Goal: Information Seeking & Learning: Learn about a topic

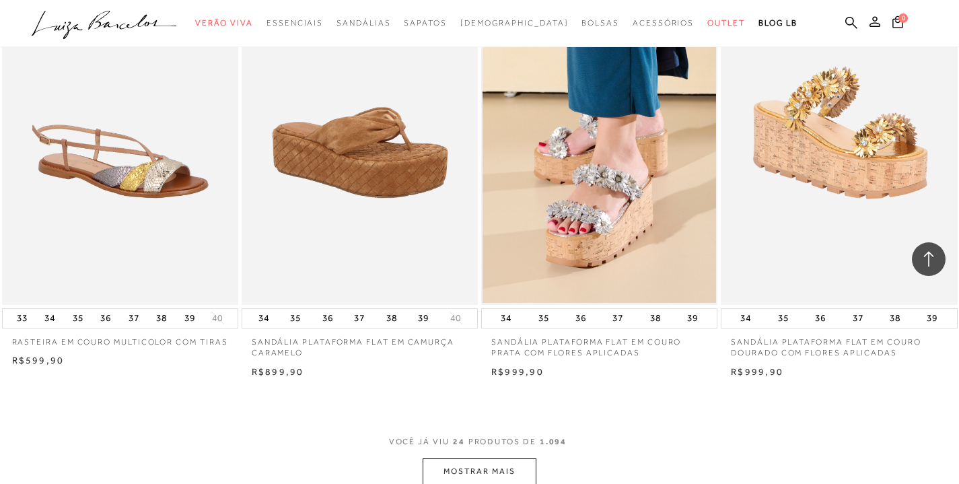
scroll to position [2366, 0]
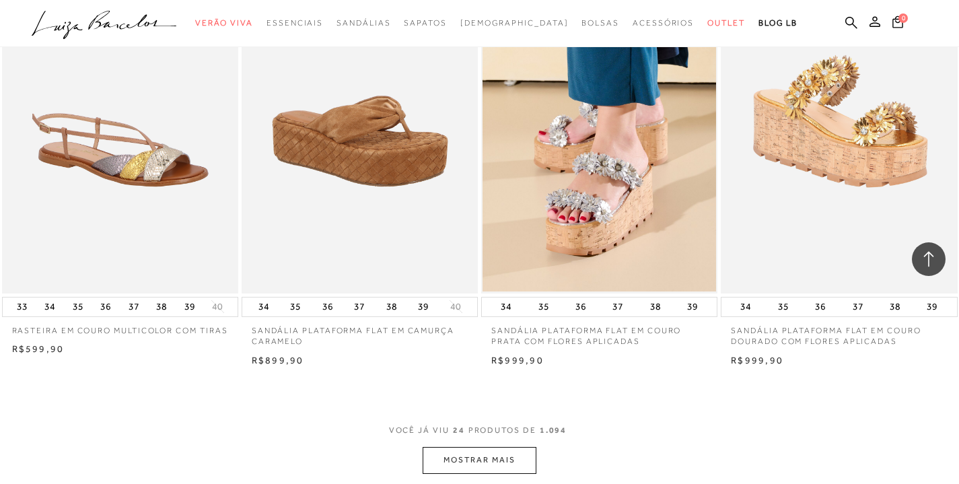
click at [523, 453] on button "MOSTRAR MAIS" at bounding box center [479, 460] width 113 height 26
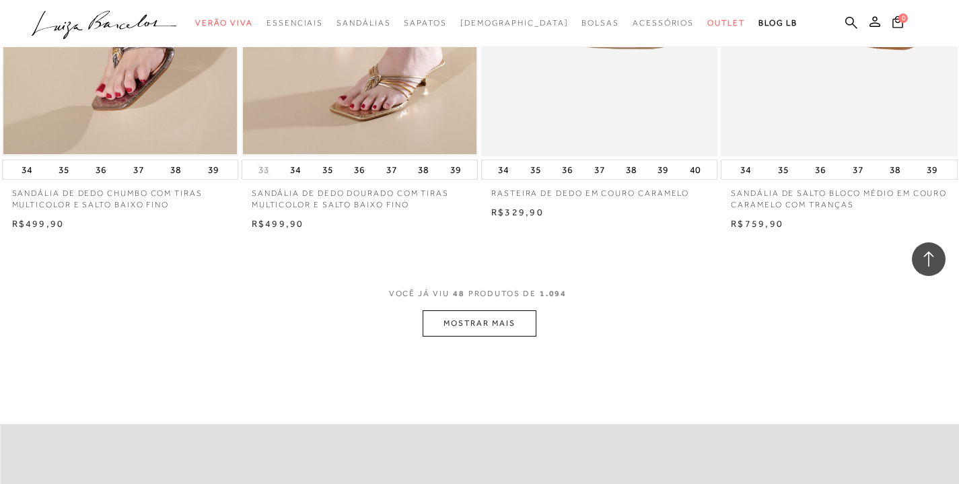
scroll to position [5168, 0]
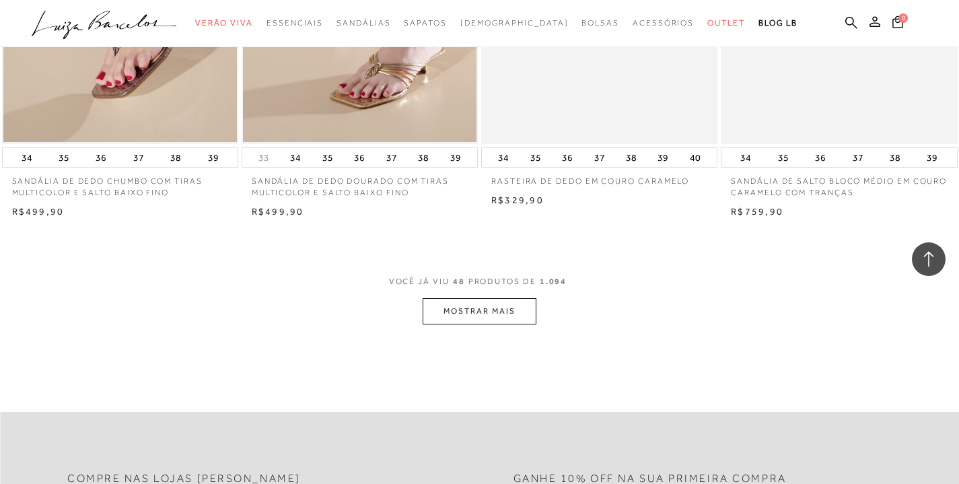
click at [526, 308] on button "MOSTRAR MAIS" at bounding box center [479, 311] width 113 height 26
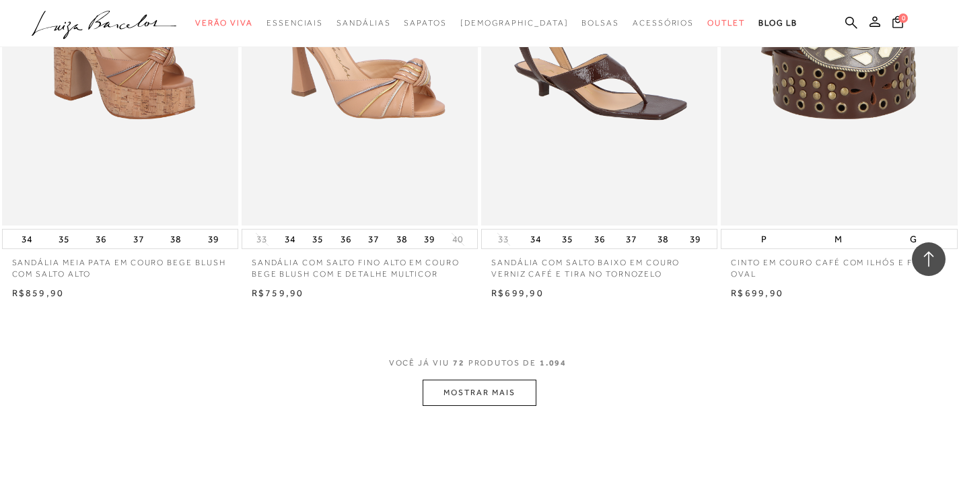
scroll to position [7766, 0]
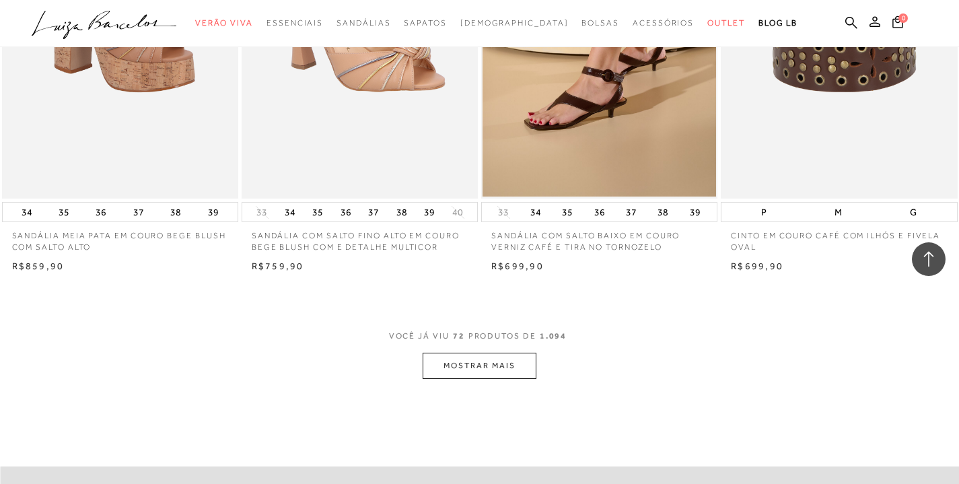
click at [505, 359] on button "MOSTRAR MAIS" at bounding box center [479, 366] width 113 height 26
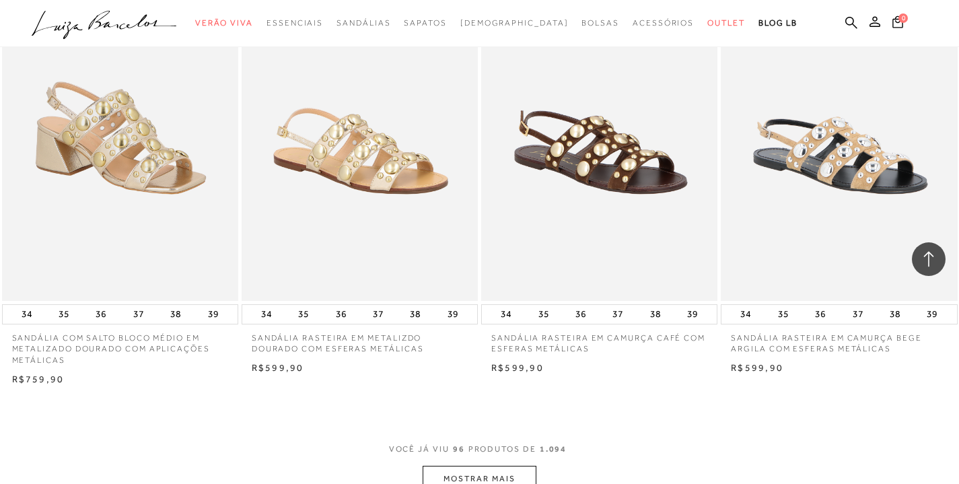
scroll to position [10339, 0]
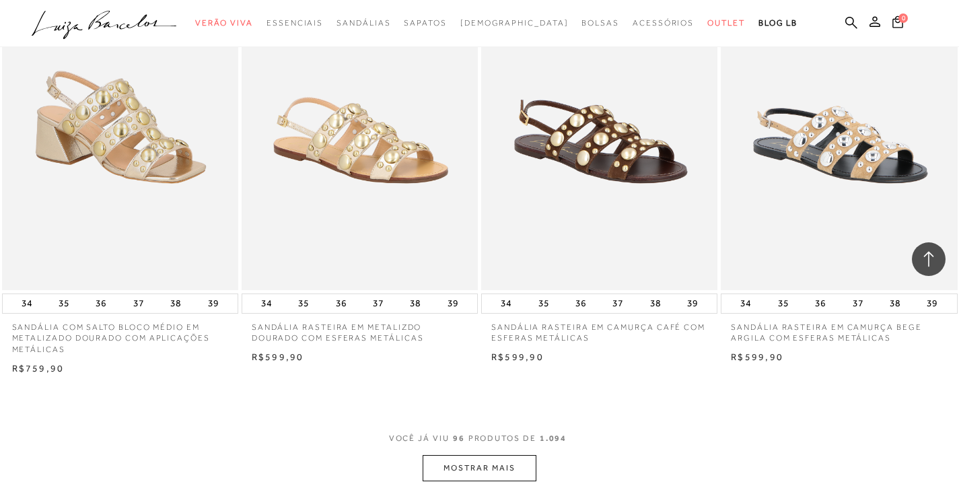
click at [516, 462] on button "MOSTRAR MAIS" at bounding box center [479, 468] width 113 height 26
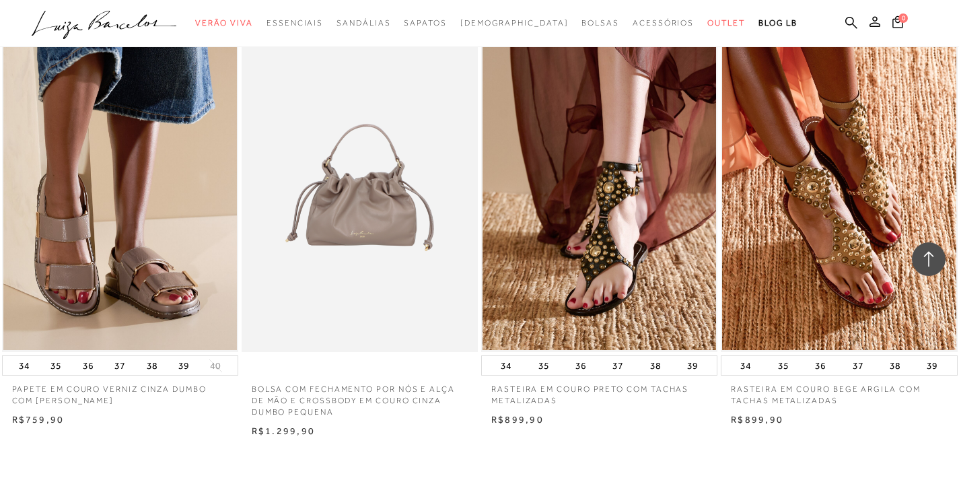
scroll to position [13208, 0]
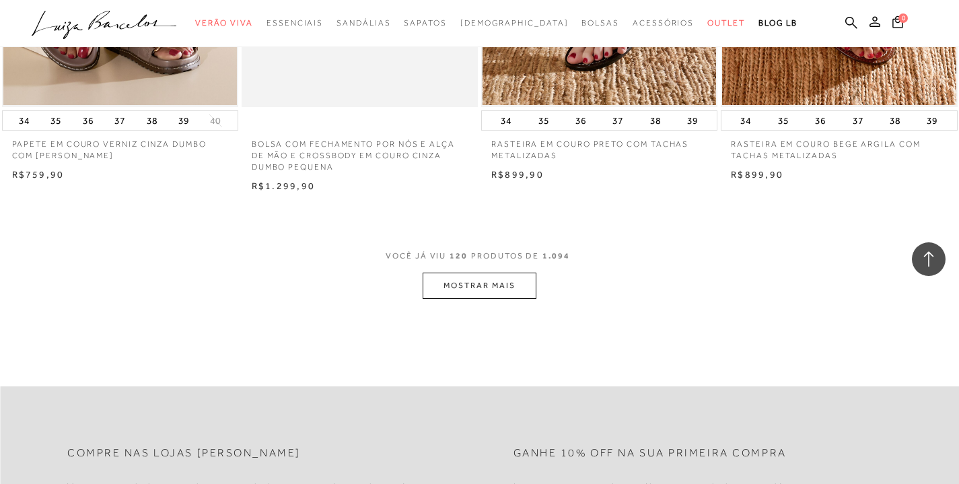
click at [521, 288] on button "MOSTRAR MAIS" at bounding box center [479, 286] width 113 height 26
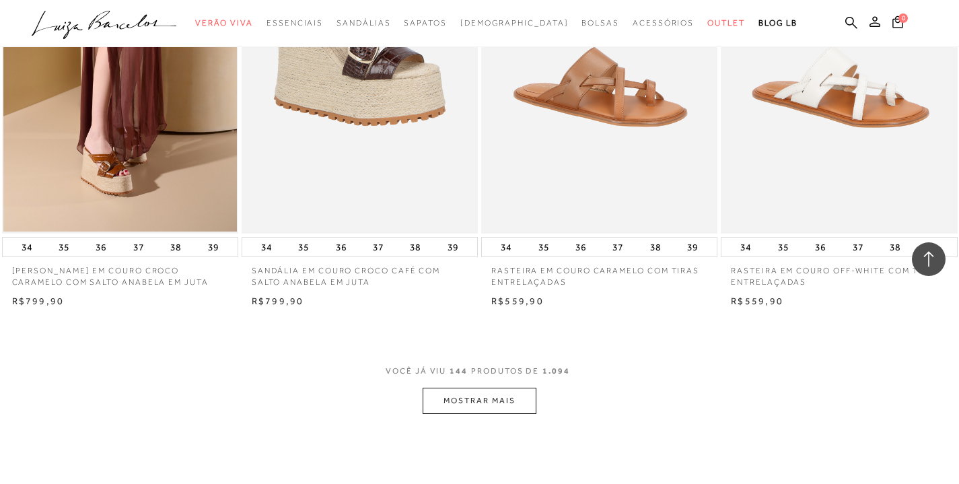
scroll to position [15759, 0]
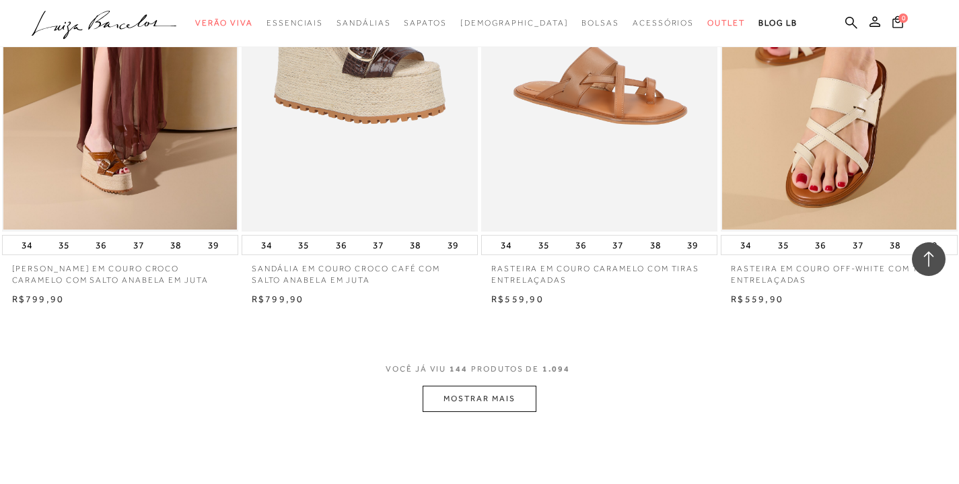
click at [507, 405] on button "MOSTRAR MAIS" at bounding box center [479, 399] width 113 height 26
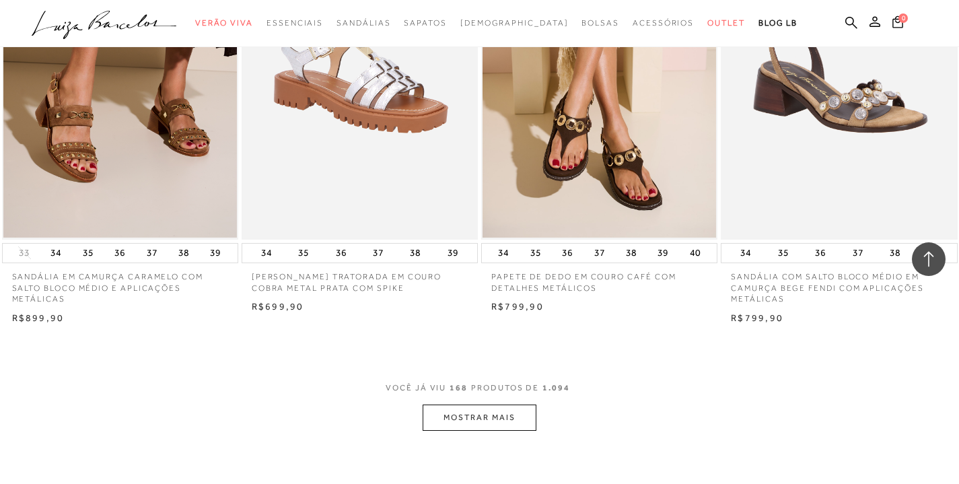
scroll to position [18419, 0]
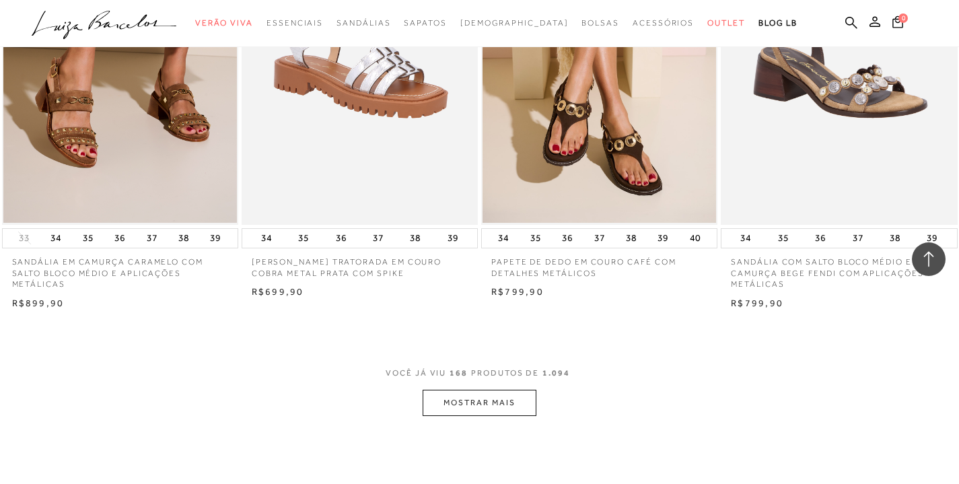
click at [509, 404] on button "MOSTRAR MAIS" at bounding box center [479, 403] width 113 height 26
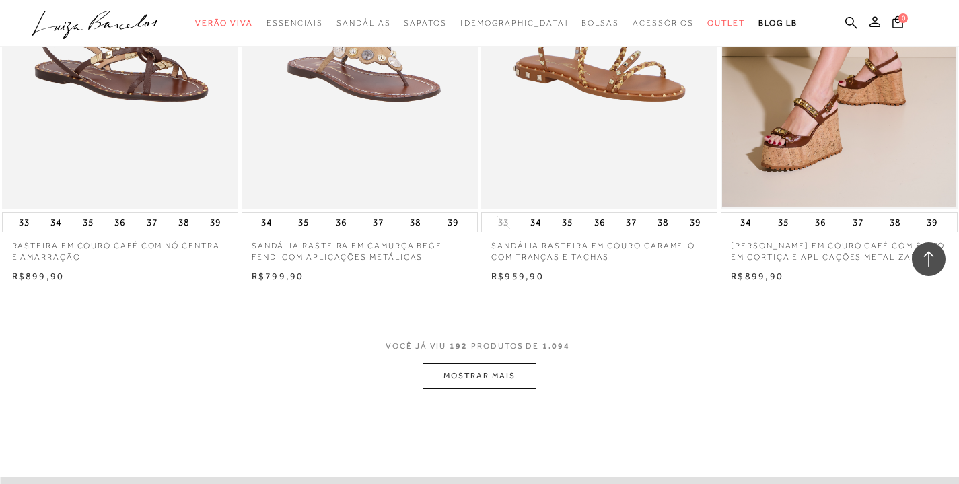
scroll to position [21134, 0]
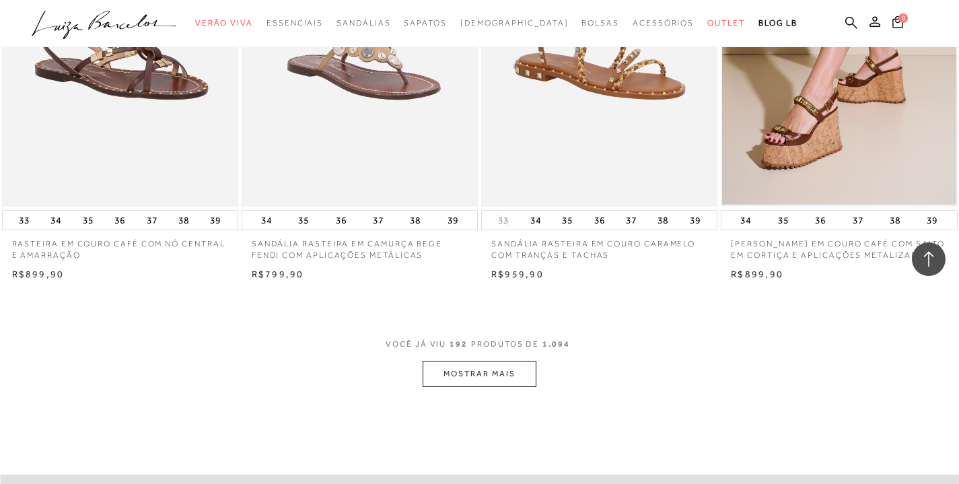
click at [529, 381] on button "MOSTRAR MAIS" at bounding box center [479, 374] width 113 height 26
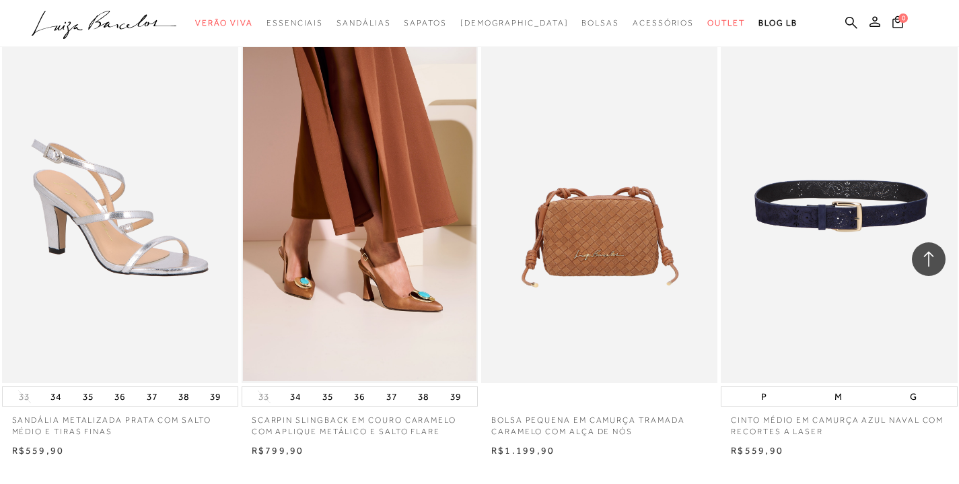
scroll to position [23763, 0]
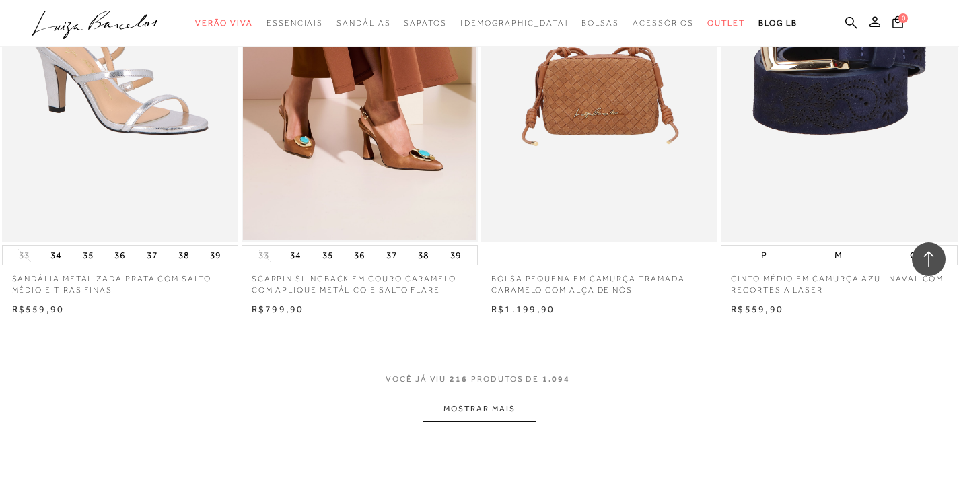
click at [515, 422] on button "MOSTRAR MAIS" at bounding box center [479, 409] width 113 height 26
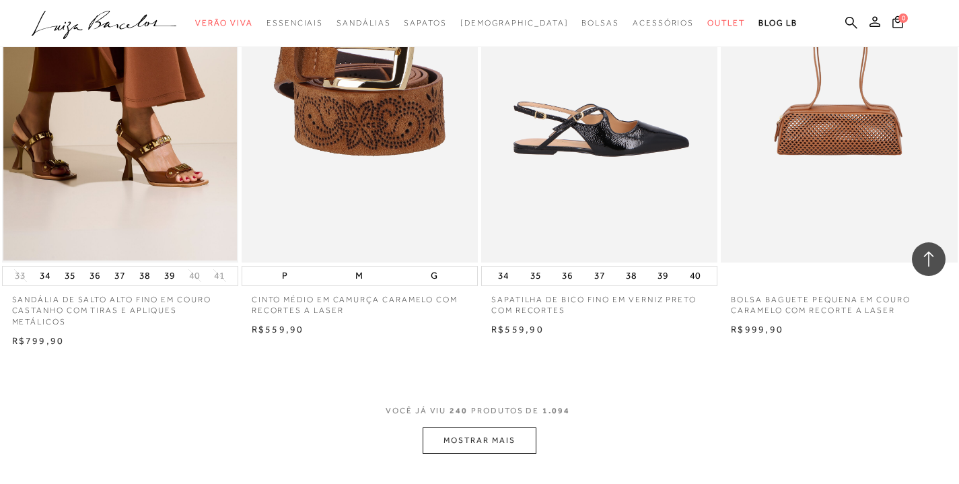
scroll to position [26536, 0]
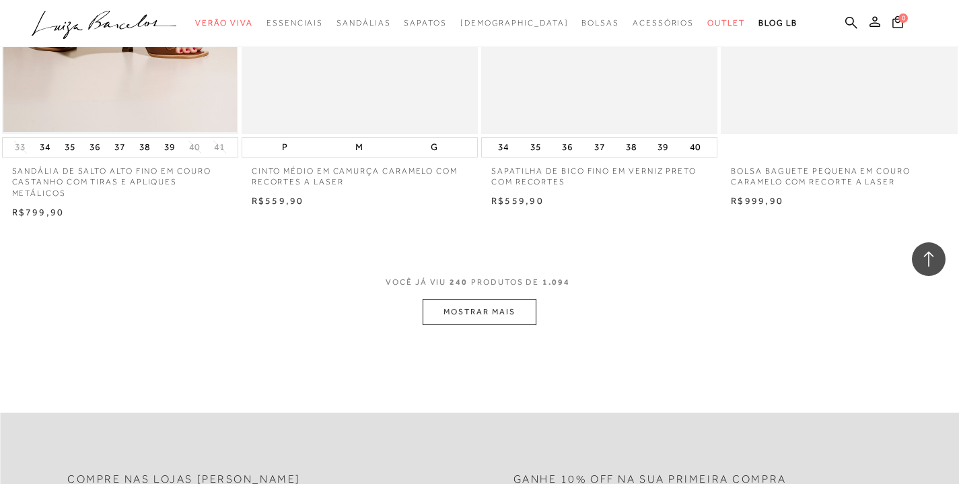
click at [511, 325] on button "MOSTRAR MAIS" at bounding box center [479, 312] width 113 height 26
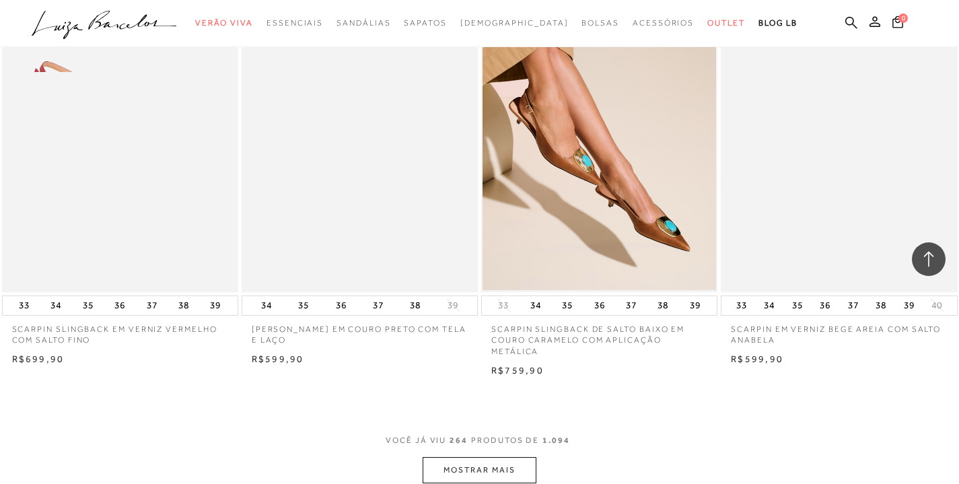
scroll to position [29308, 0]
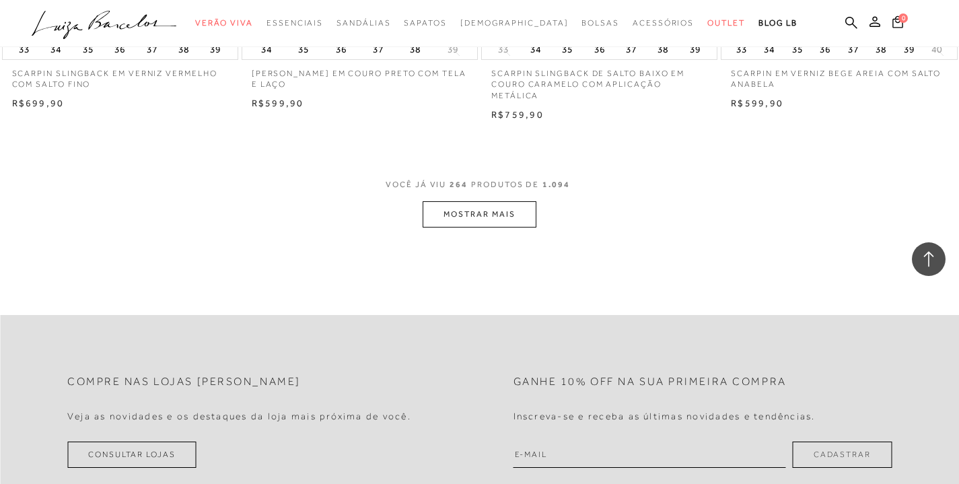
click at [513, 227] on button "MOSTRAR MAIS" at bounding box center [479, 214] width 113 height 26
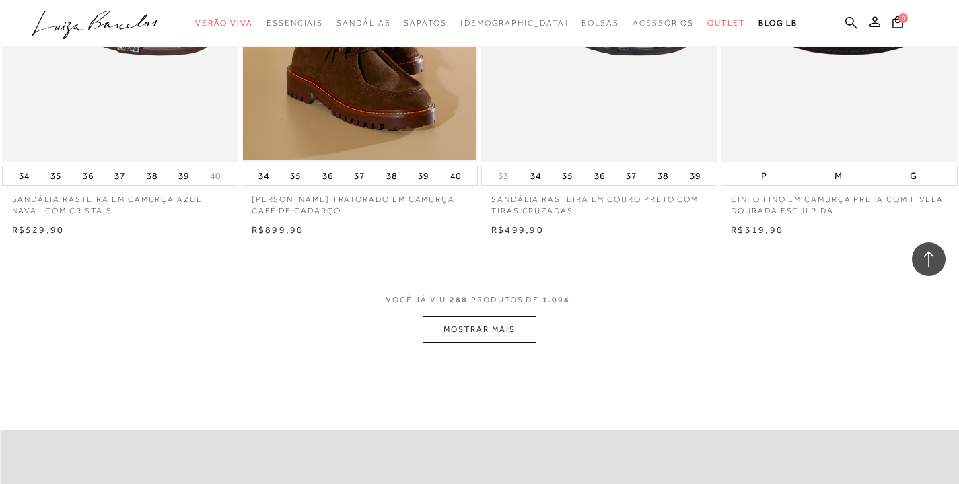
scroll to position [32105, 0]
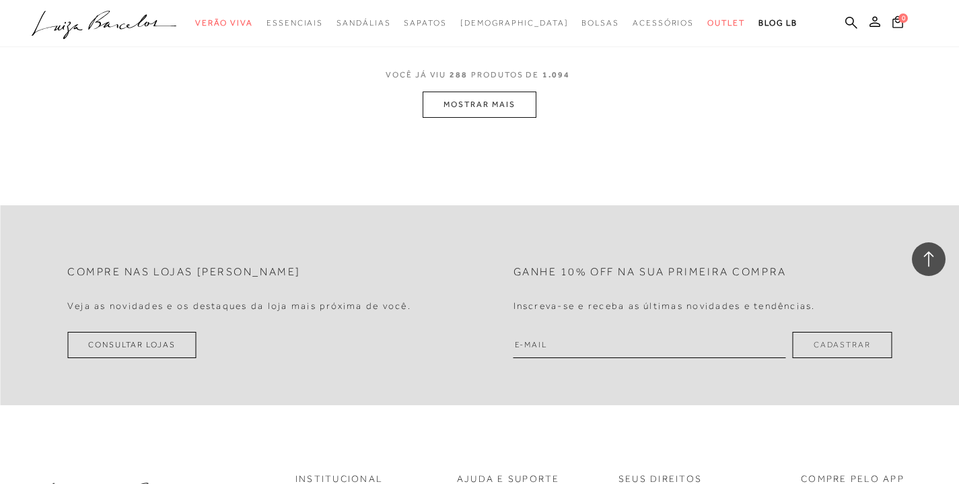
click at [520, 118] on button "MOSTRAR MAIS" at bounding box center [479, 105] width 113 height 26
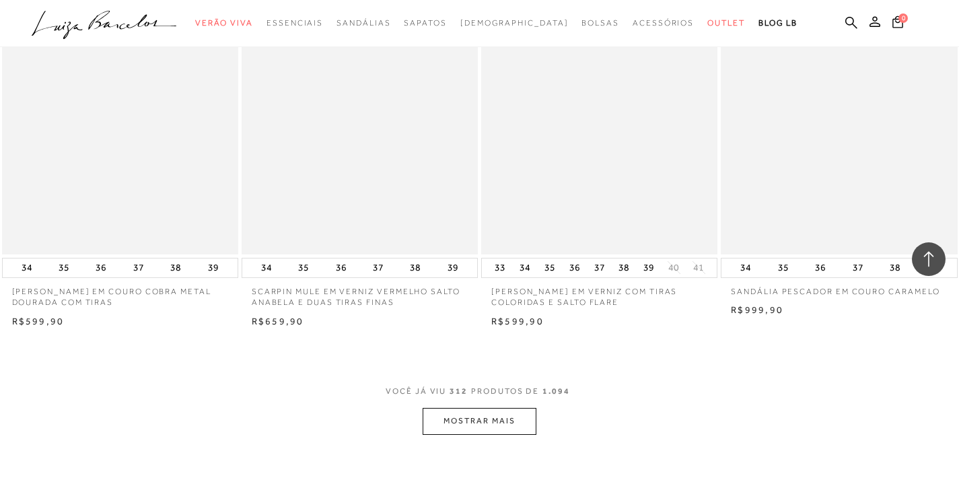
scroll to position [34554, 0]
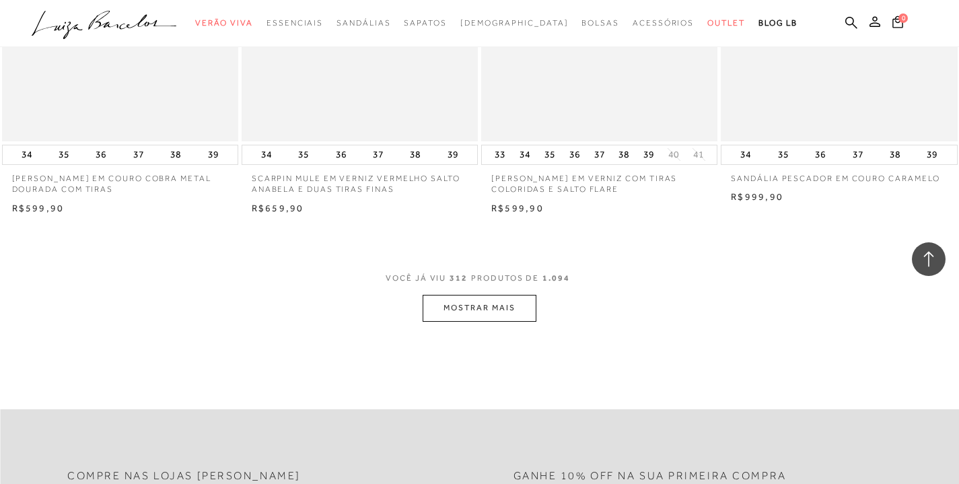
click at [468, 321] on button "MOSTRAR MAIS" at bounding box center [479, 308] width 113 height 26
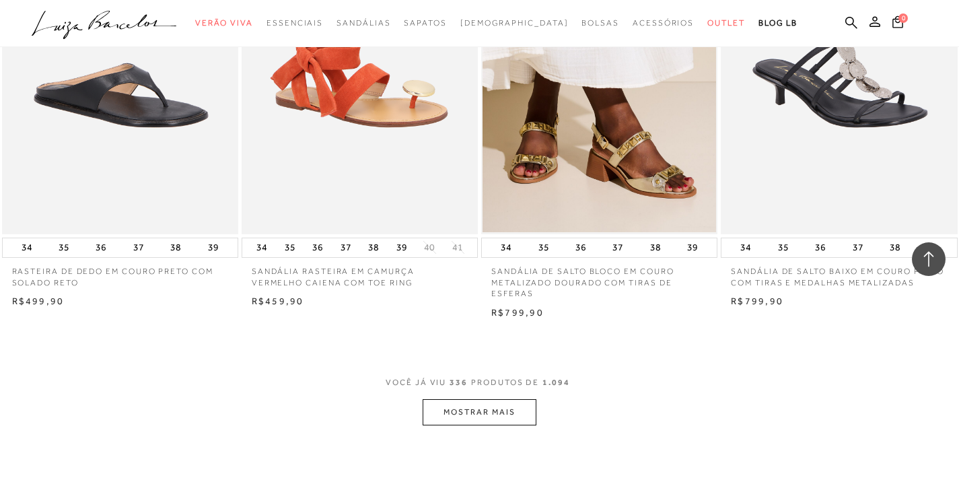
scroll to position [37181, 0]
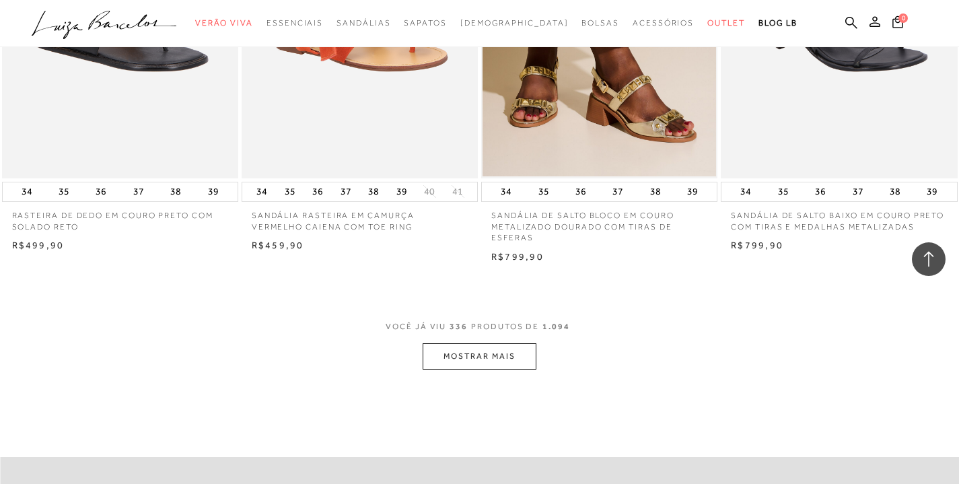
click at [476, 369] on button "MOSTRAR MAIS" at bounding box center [479, 356] width 113 height 26
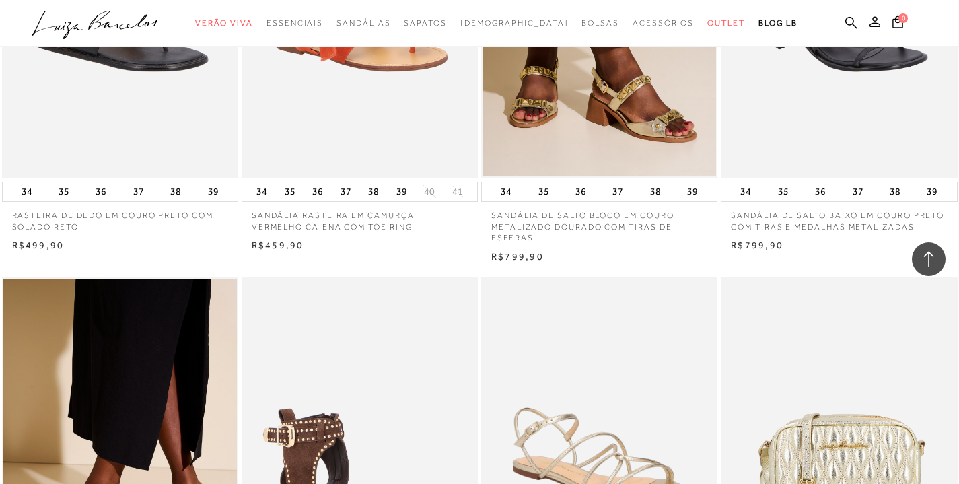
scroll to position [37590, 0]
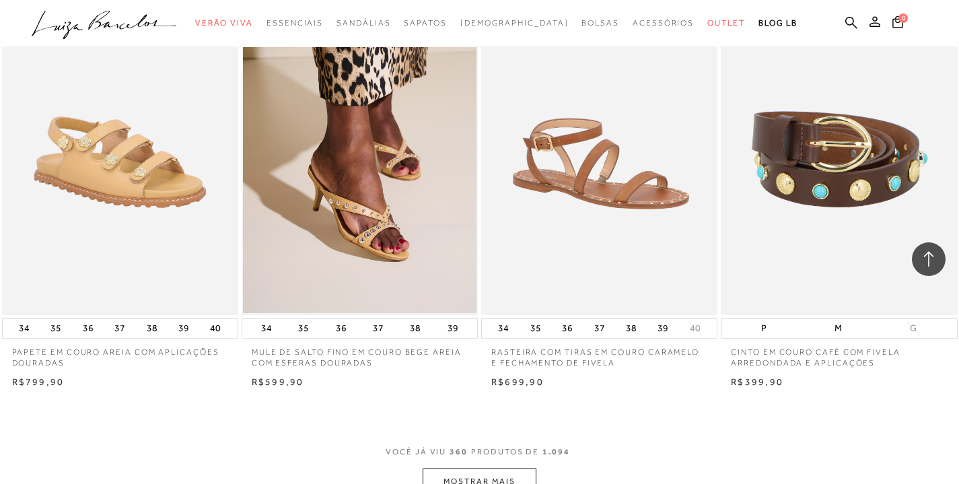
scroll to position [39959, 0]
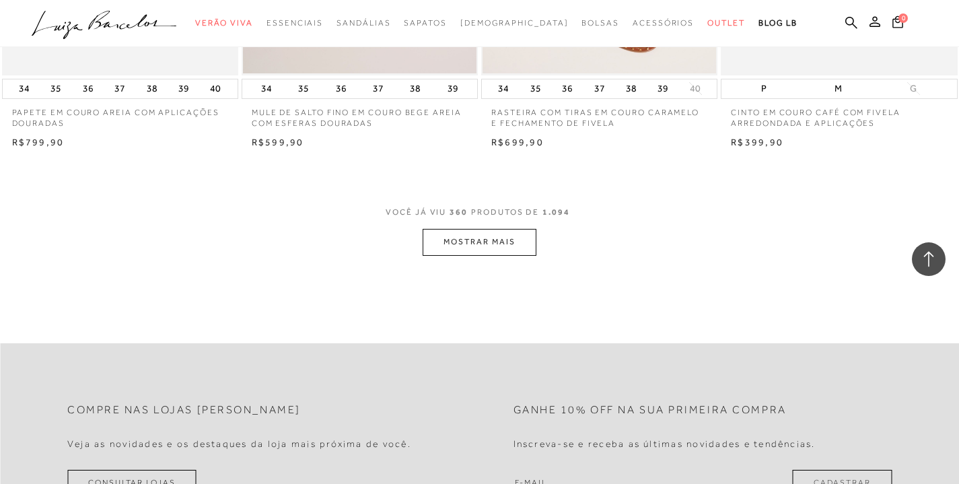
click at [519, 255] on button "MOSTRAR MAIS" at bounding box center [479, 242] width 113 height 26
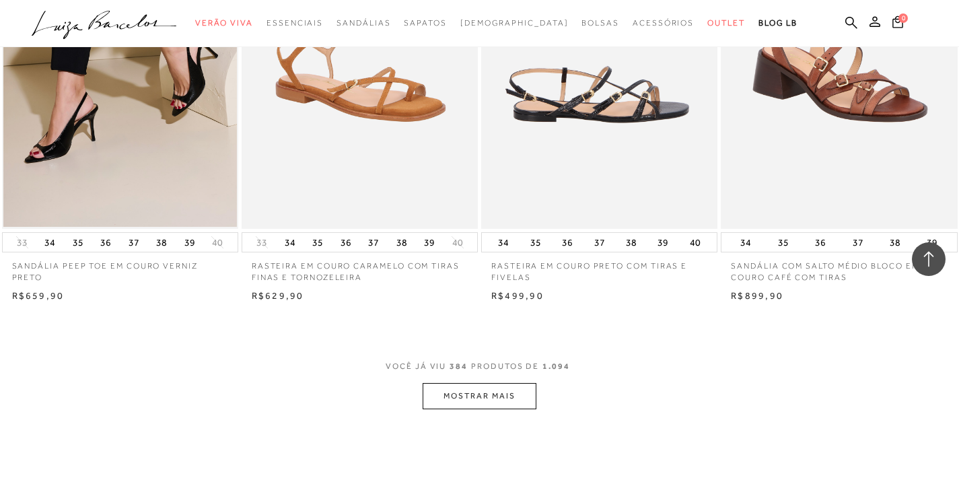
scroll to position [42716, 0]
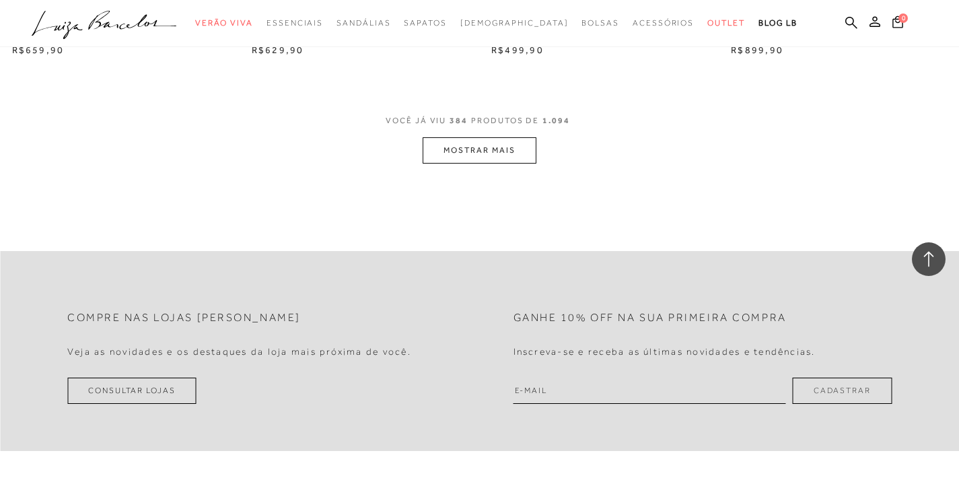
click at [470, 164] on button "MOSTRAR MAIS" at bounding box center [479, 150] width 113 height 26
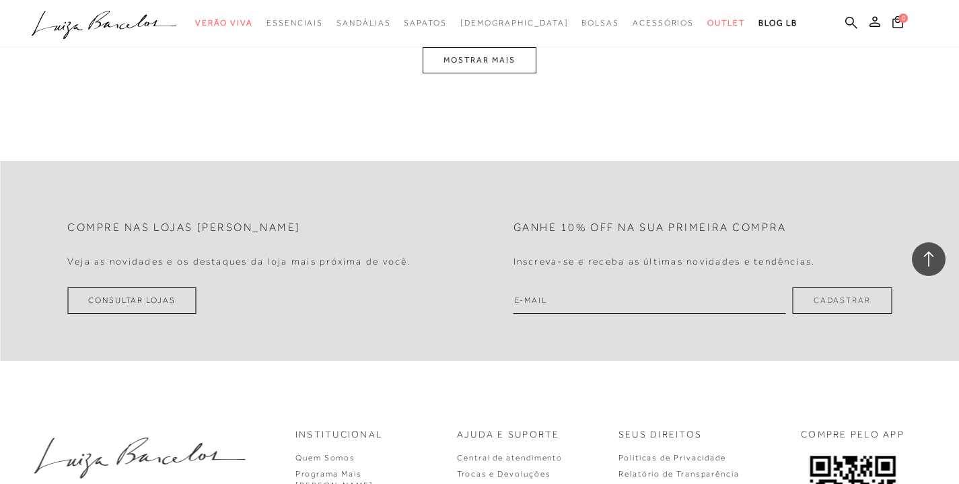
scroll to position [45407, 0]
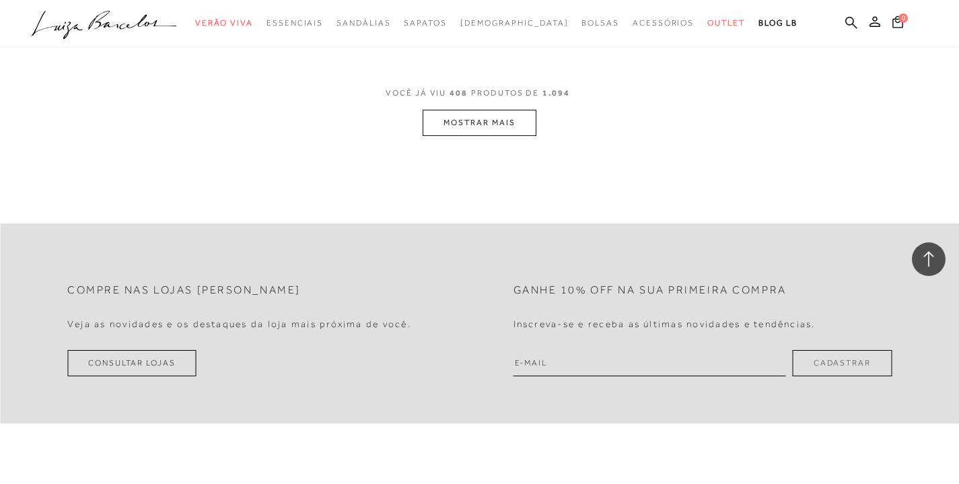
click at [486, 136] on button "MOSTRAR MAIS" at bounding box center [479, 123] width 113 height 26
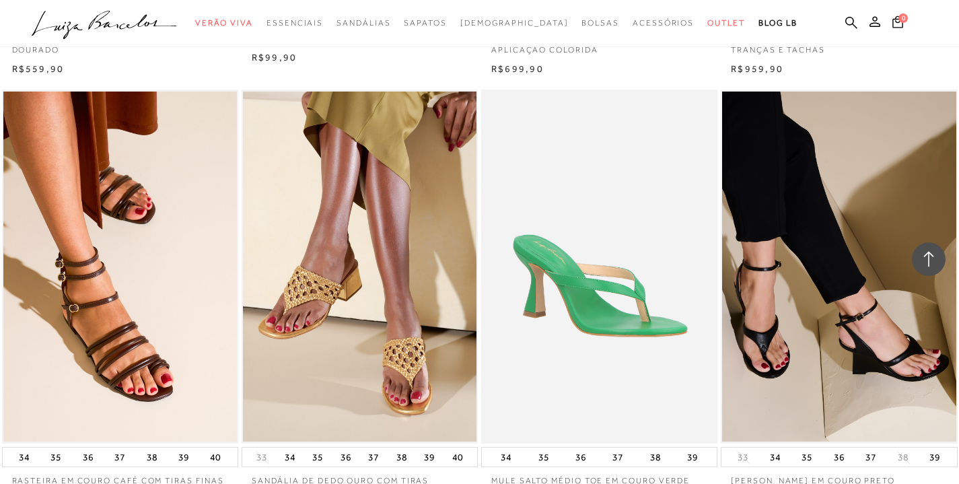
scroll to position [47895, 0]
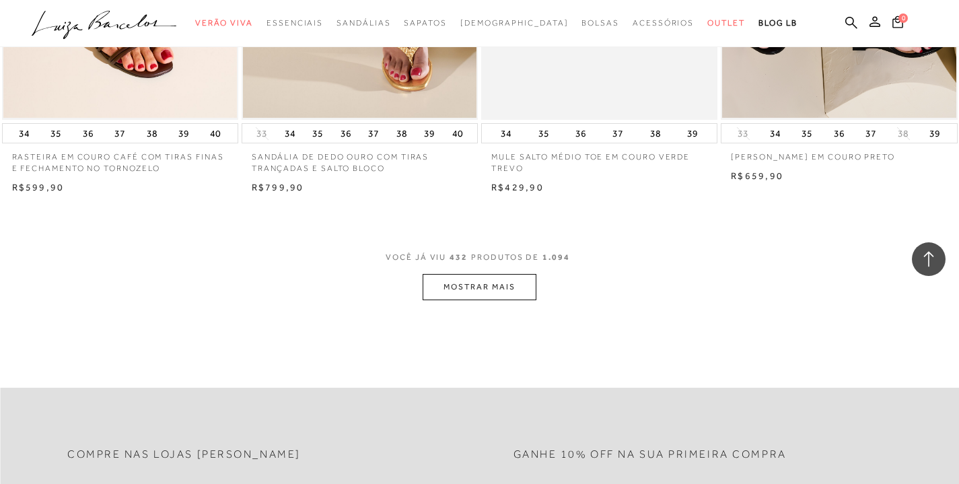
click at [527, 300] on button "MOSTRAR MAIS" at bounding box center [479, 287] width 113 height 26
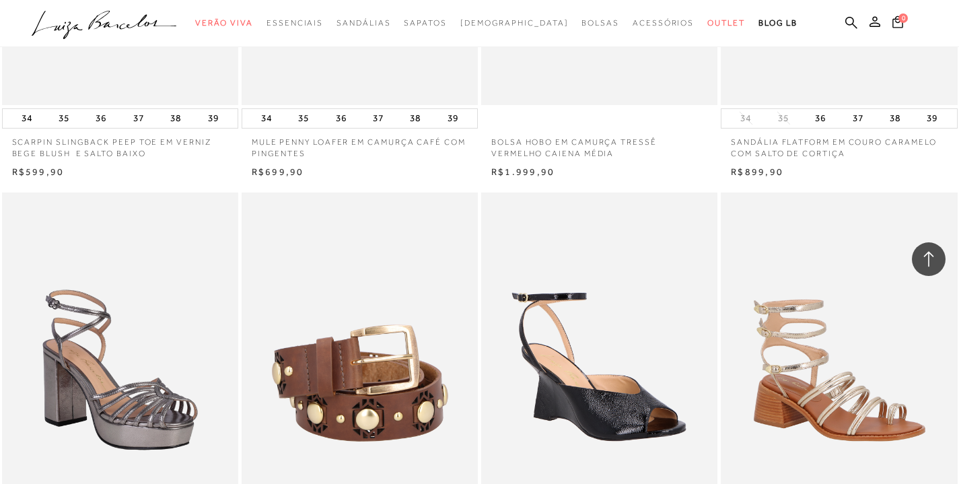
scroll to position [50503, 0]
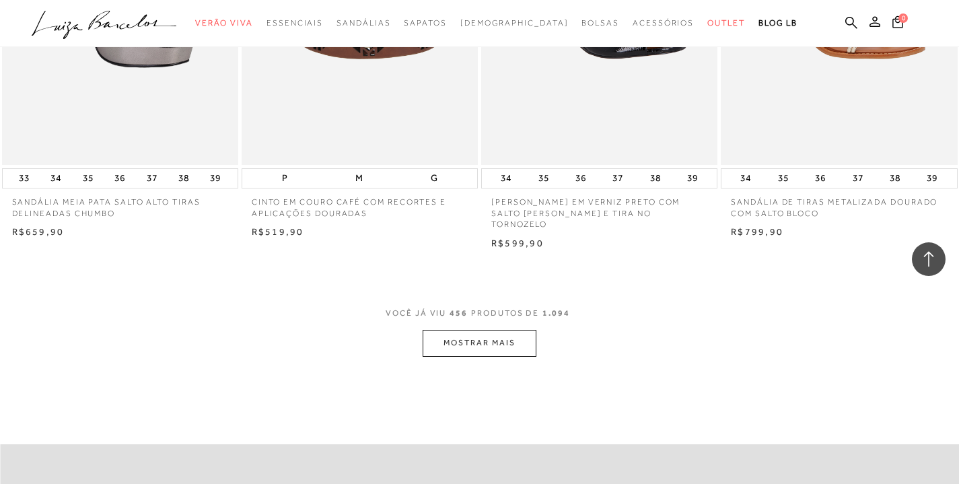
click at [485, 356] on button "MOSTRAR MAIS" at bounding box center [479, 343] width 113 height 26
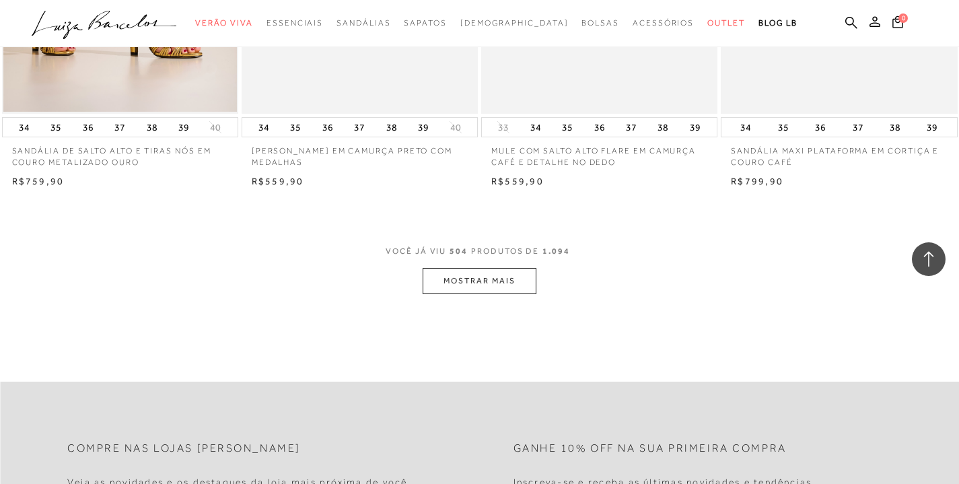
scroll to position [55912, 0]
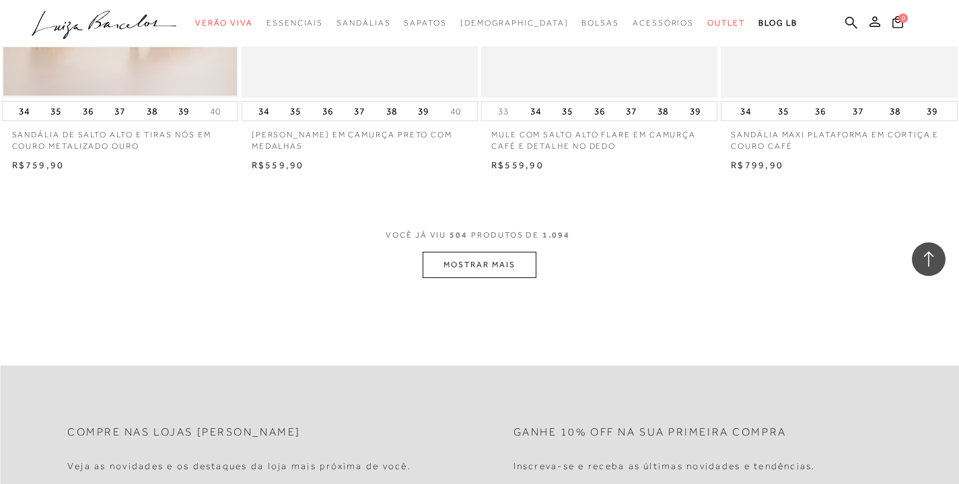
click at [507, 278] on button "MOSTRAR MAIS" at bounding box center [479, 265] width 113 height 26
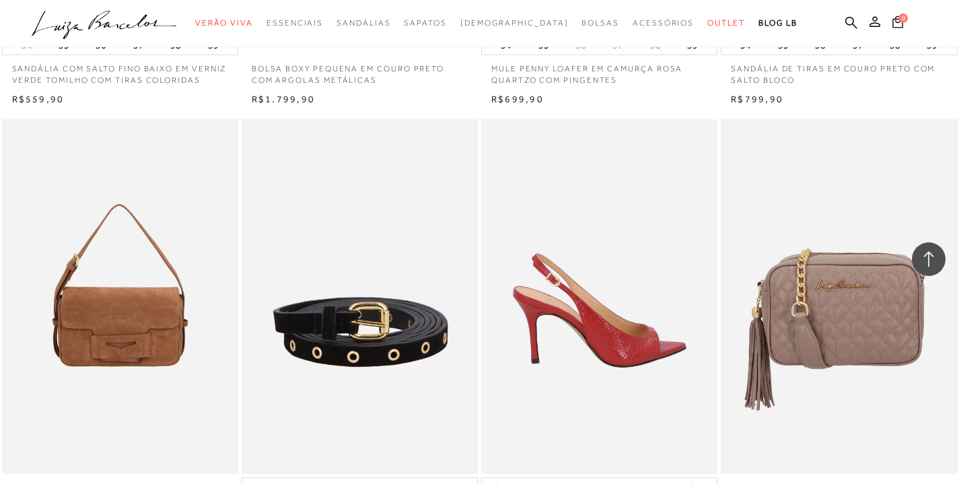
scroll to position [58617, 0]
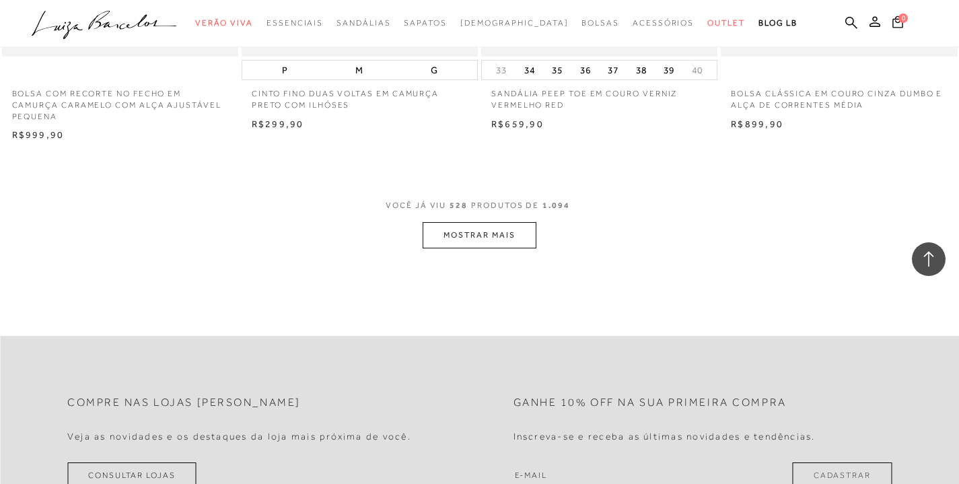
click at [464, 248] on button "MOSTRAR MAIS" at bounding box center [479, 235] width 113 height 26
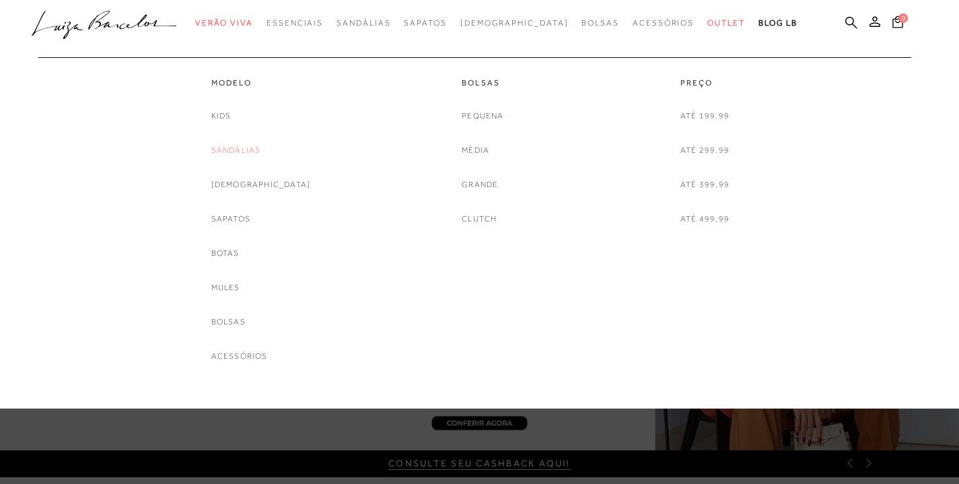
click at [256, 151] on link "Sandálias" at bounding box center [236, 150] width 50 height 14
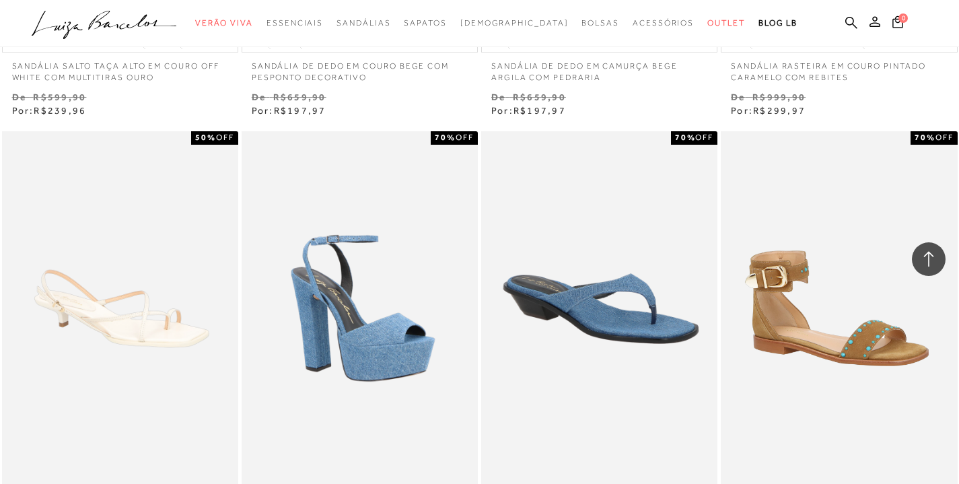
scroll to position [2479, 0]
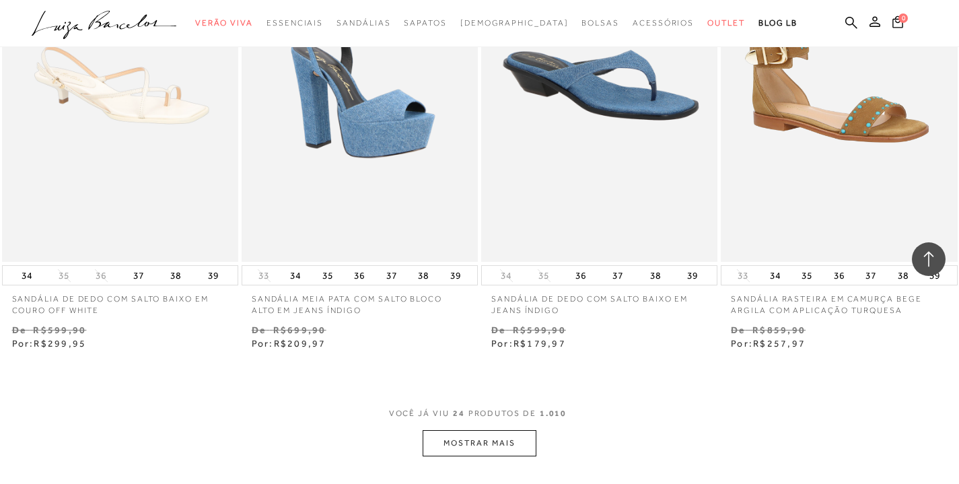
click at [521, 453] on button "MOSTRAR MAIS" at bounding box center [479, 443] width 113 height 26
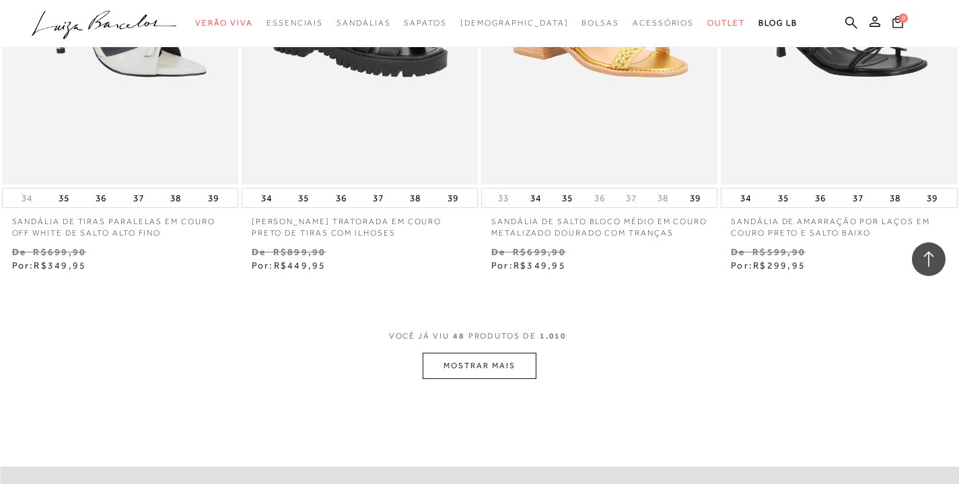
scroll to position [5302, 0]
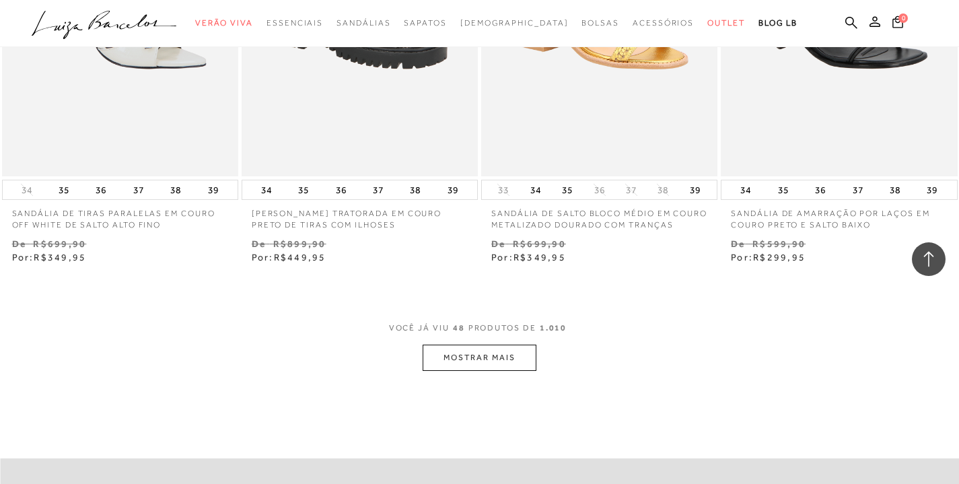
click at [519, 371] on button "MOSTRAR MAIS" at bounding box center [479, 358] width 113 height 26
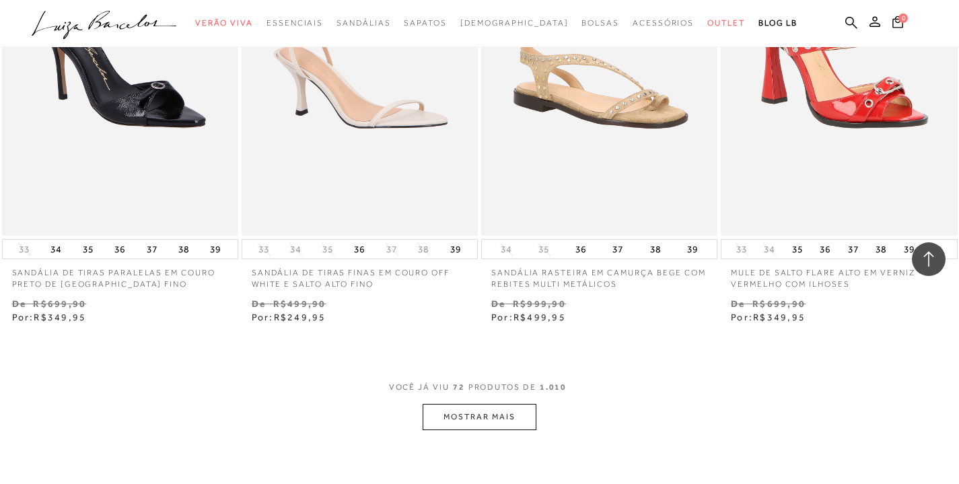
scroll to position [8032, 0]
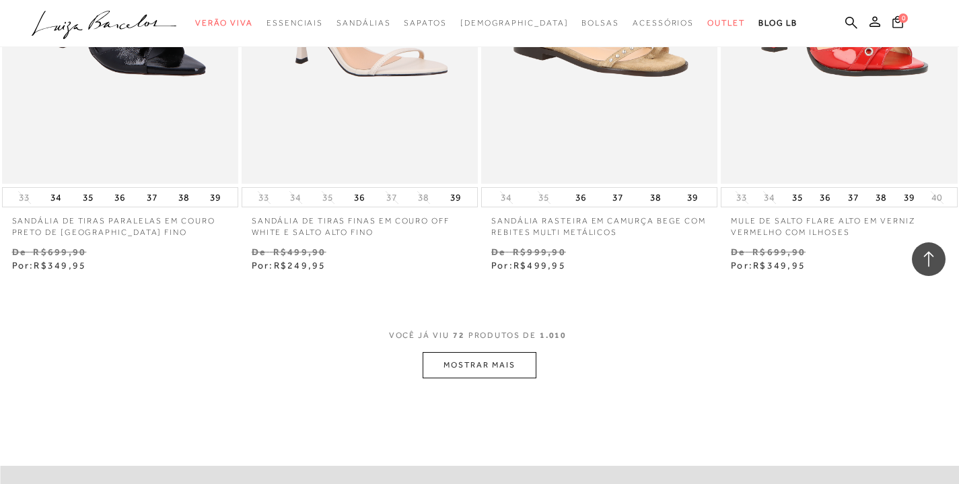
click at [510, 378] on button "MOSTRAR MAIS" at bounding box center [479, 365] width 113 height 26
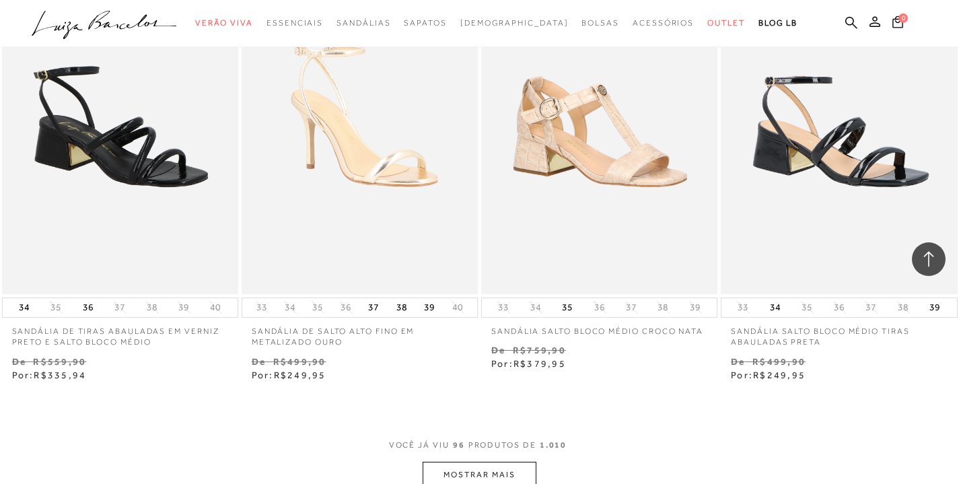
scroll to position [10777, 0]
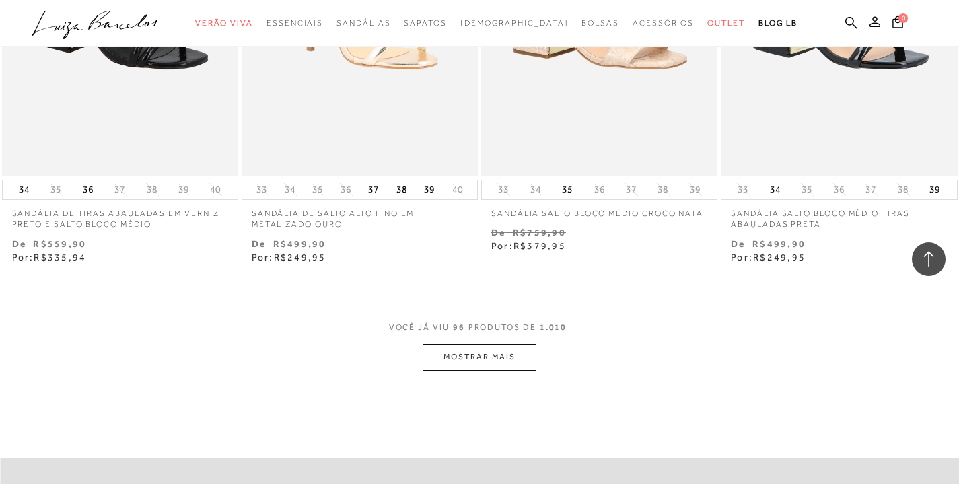
click at [501, 370] on button "MOSTRAR MAIS" at bounding box center [479, 357] width 113 height 26
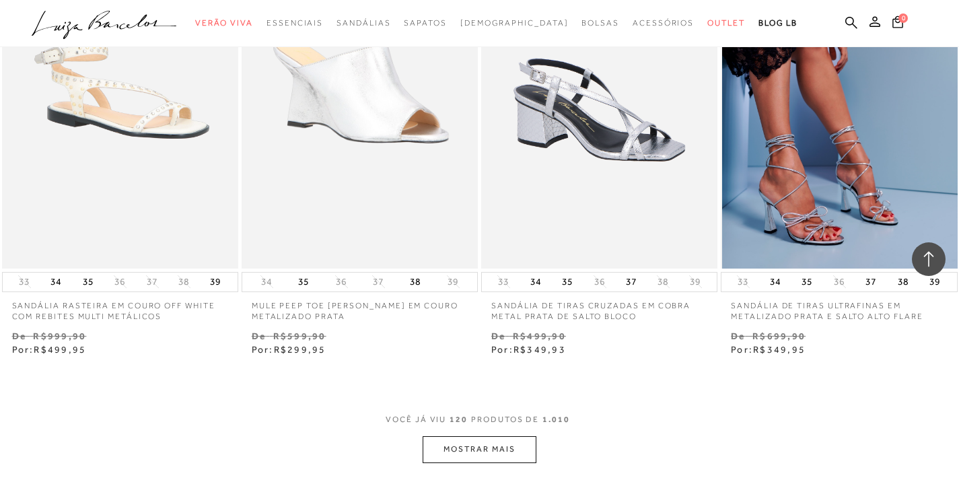
scroll to position [13525, 0]
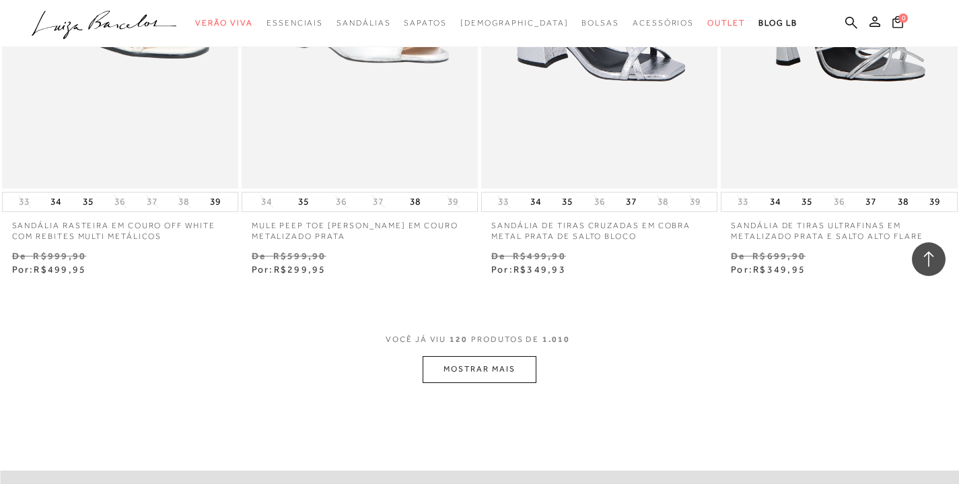
click at [508, 382] on button "MOSTRAR MAIS" at bounding box center [479, 369] width 113 height 26
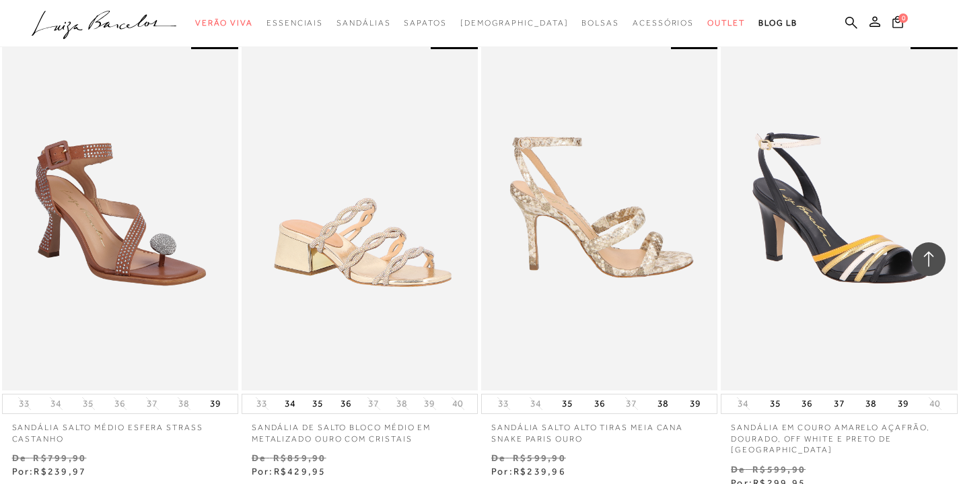
scroll to position [16314, 0]
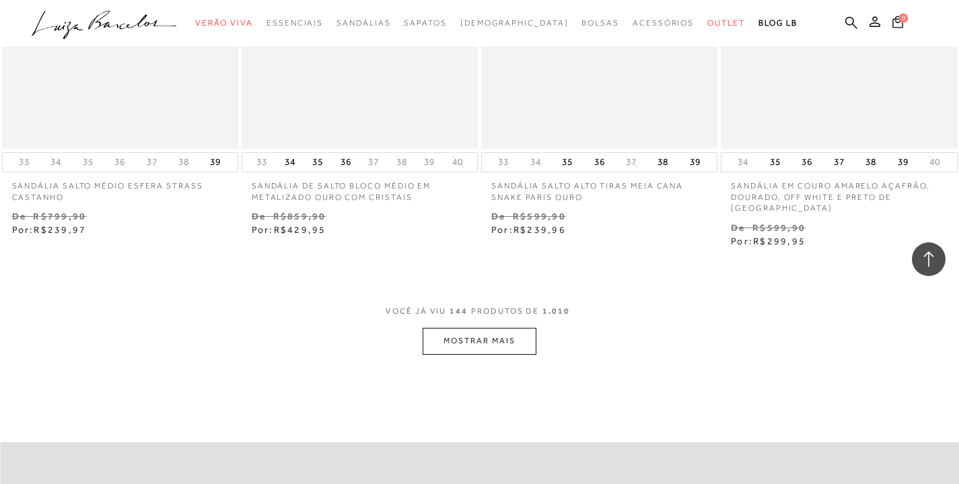
click at [507, 354] on button "MOSTRAR MAIS" at bounding box center [479, 341] width 113 height 26
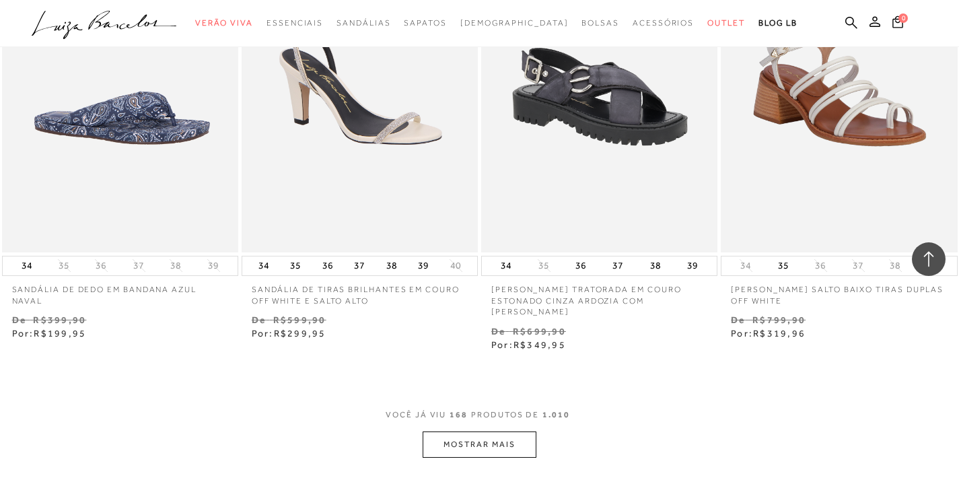
scroll to position [19025, 0]
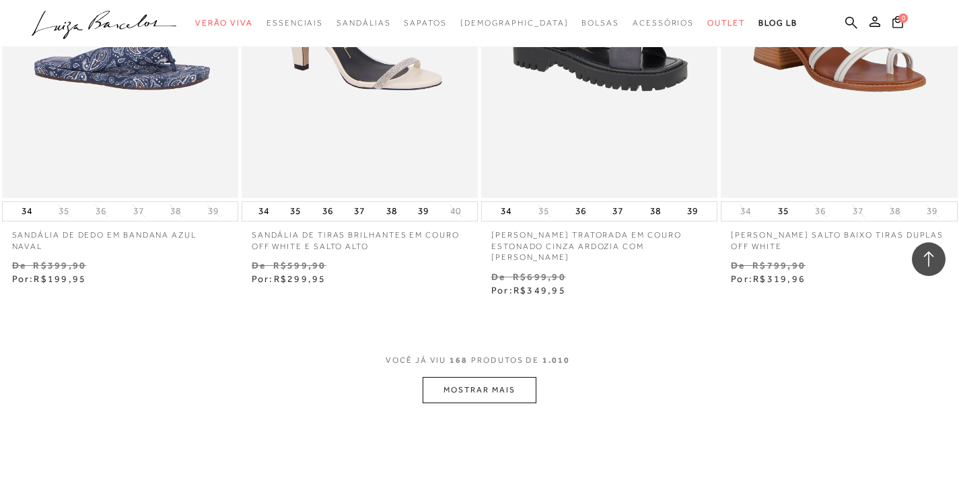
click at [499, 403] on button "MOSTRAR MAIS" at bounding box center [479, 390] width 113 height 26
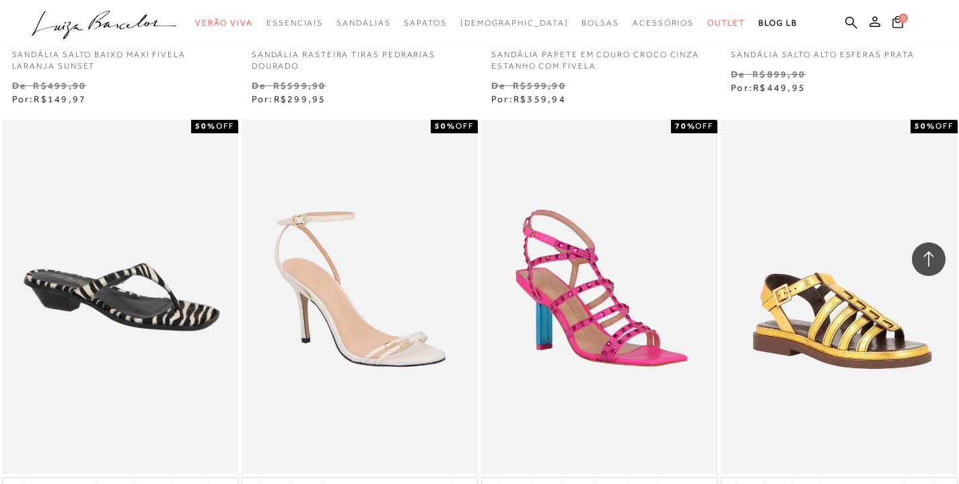
scroll to position [21762, 0]
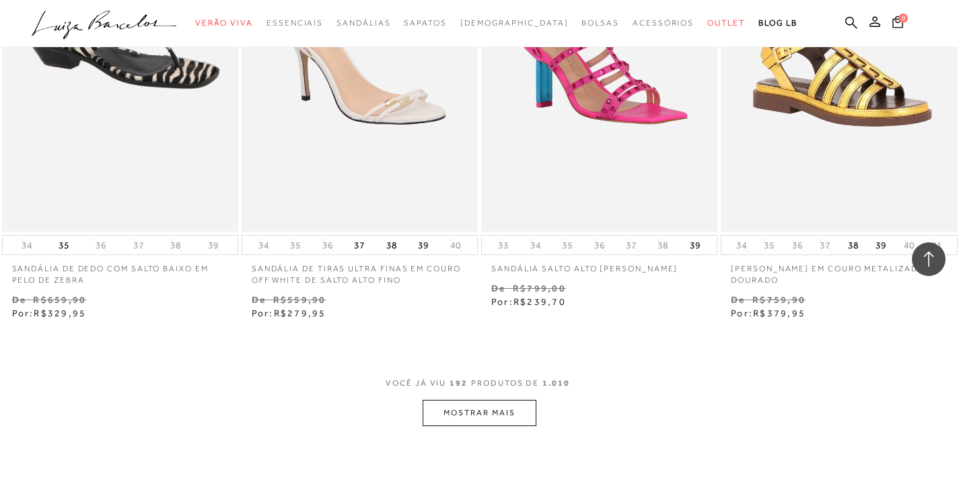
click at [505, 424] on button "MOSTRAR MAIS" at bounding box center [479, 413] width 113 height 26
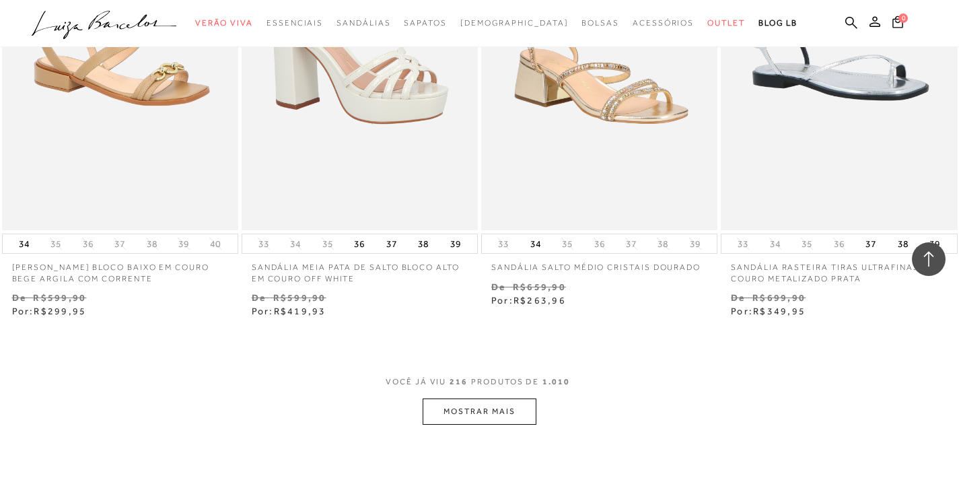
scroll to position [24647, 0]
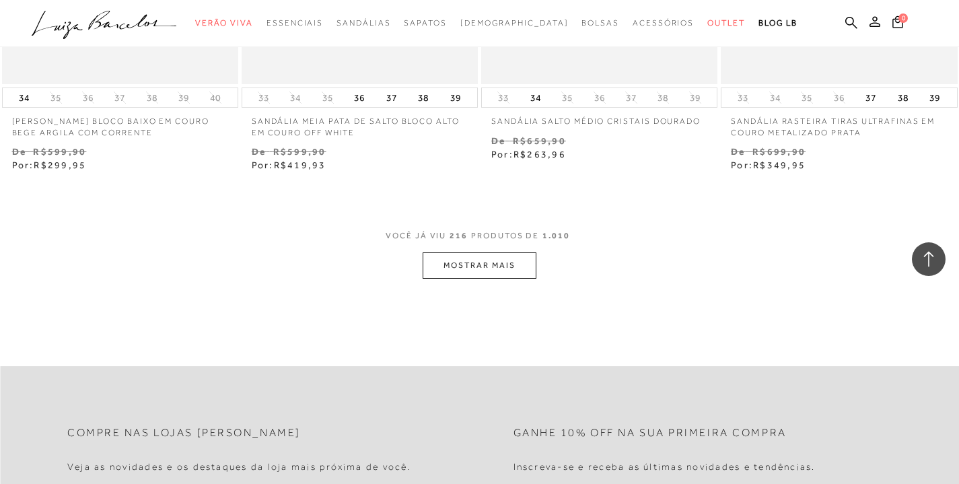
click at [509, 279] on button "MOSTRAR MAIS" at bounding box center [479, 265] width 113 height 26
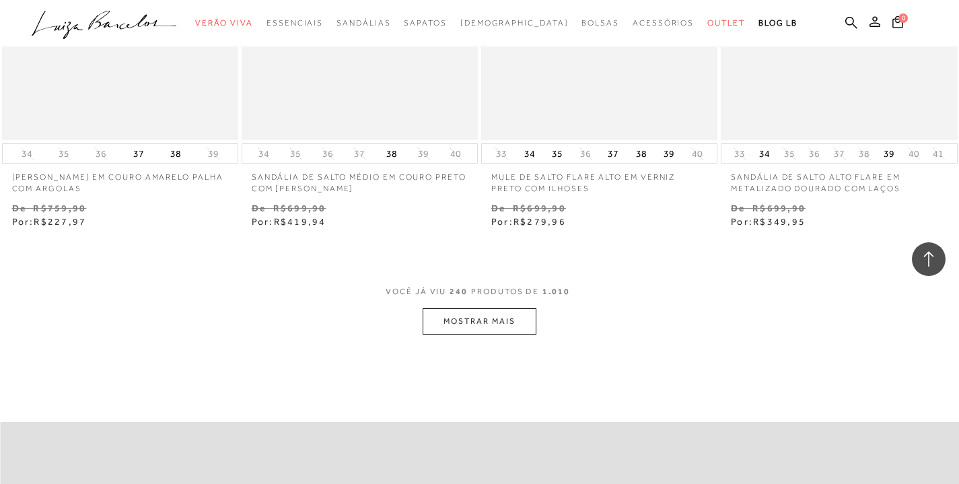
scroll to position [27355, 0]
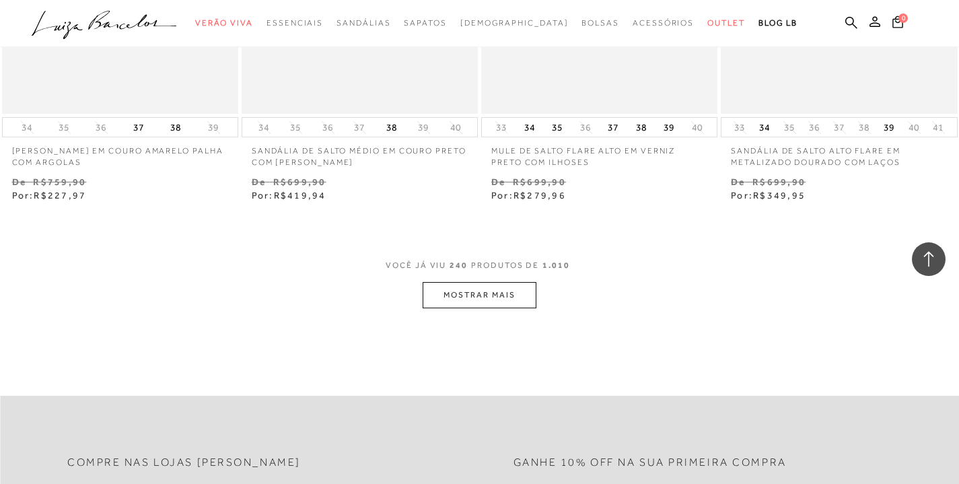
click at [511, 308] on button "MOSTRAR MAIS" at bounding box center [479, 295] width 113 height 26
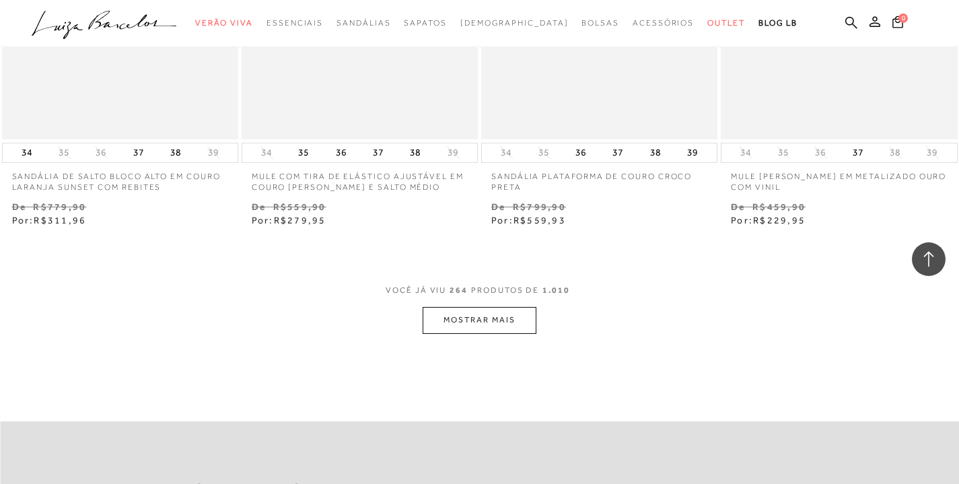
scroll to position [30098, 0]
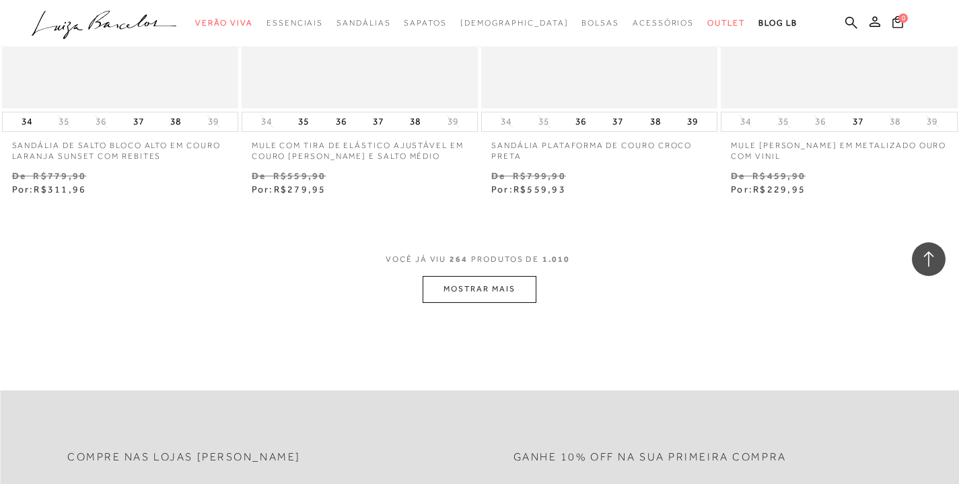
click at [511, 302] on button "MOSTRAR MAIS" at bounding box center [479, 289] width 113 height 26
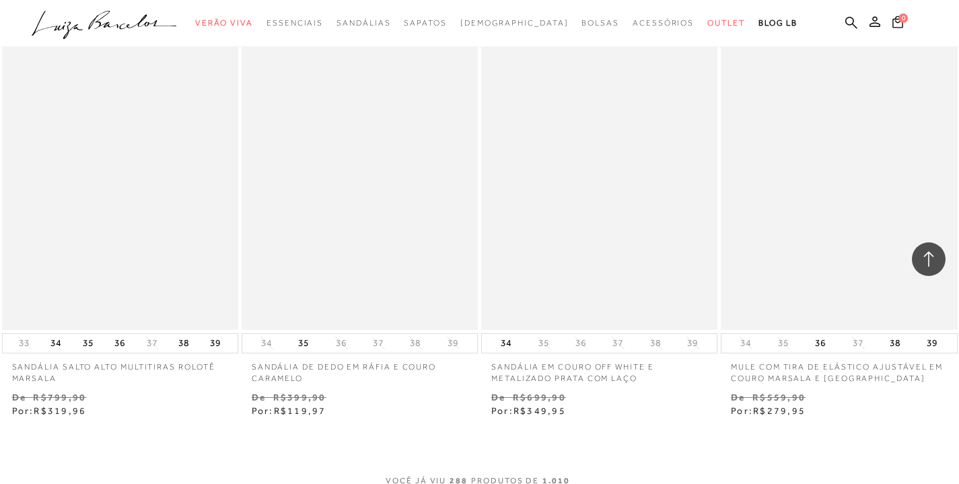
scroll to position [32884, 0]
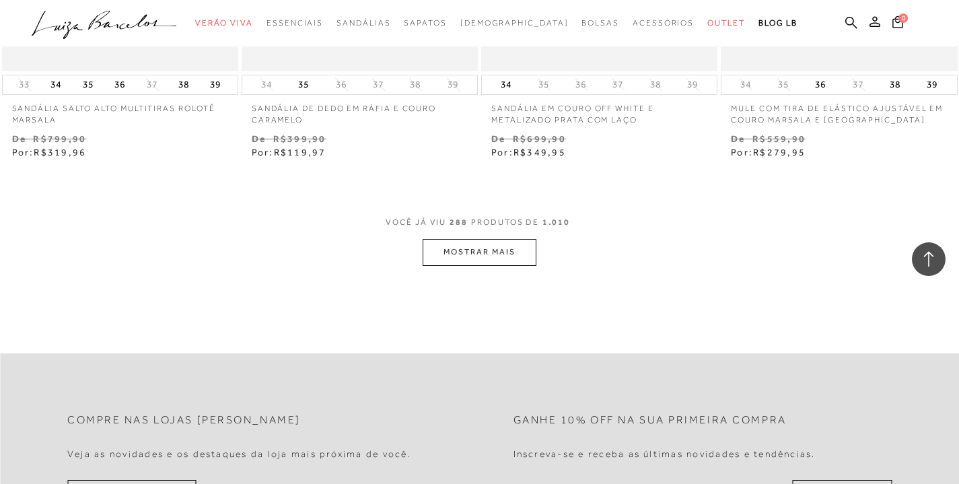
click at [507, 265] on button "MOSTRAR MAIS" at bounding box center [479, 252] width 113 height 26
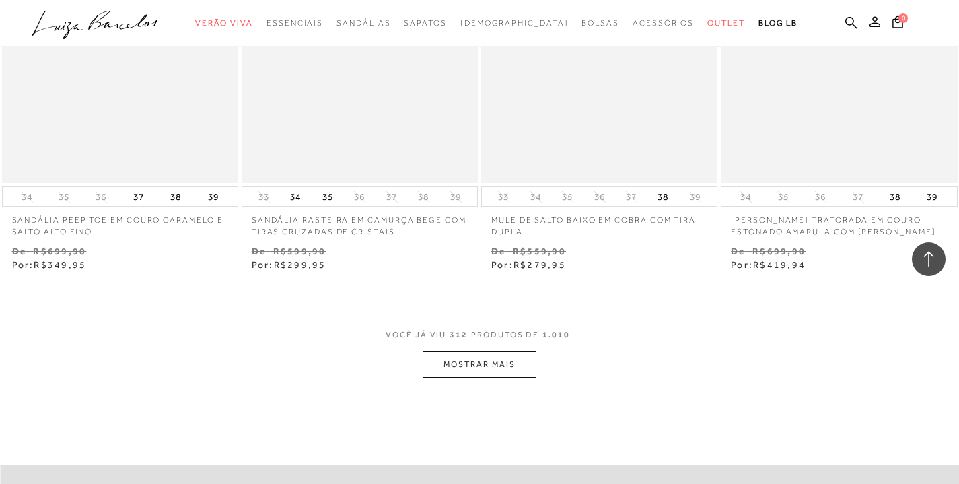
scroll to position [35581, 0]
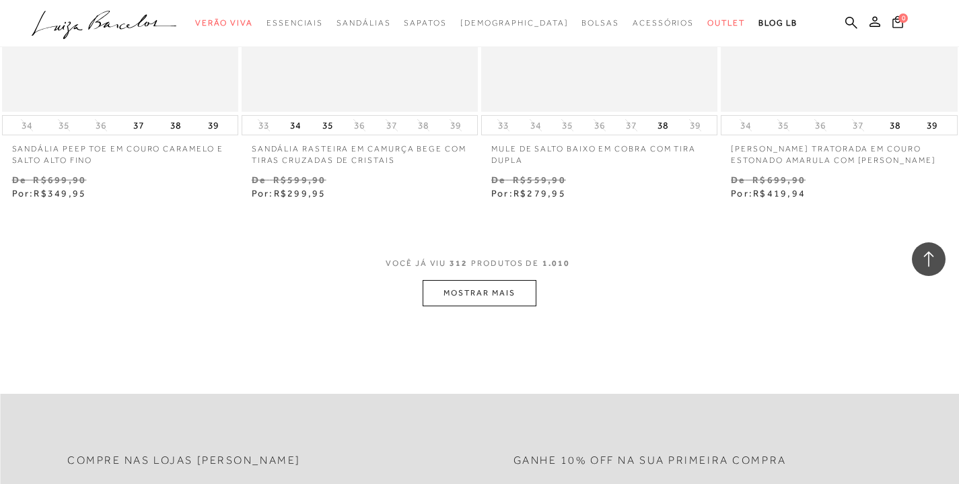
click at [482, 306] on button "MOSTRAR MAIS" at bounding box center [479, 293] width 113 height 26
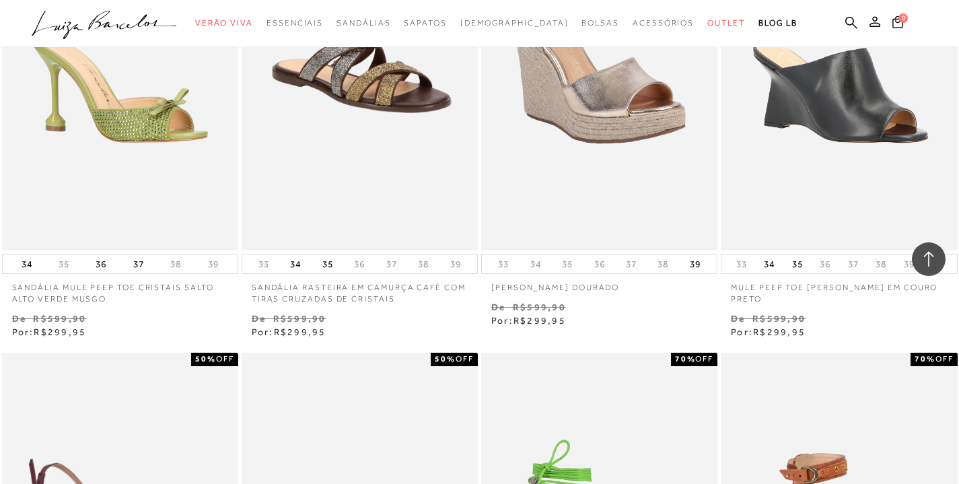
scroll to position [37990, 0]
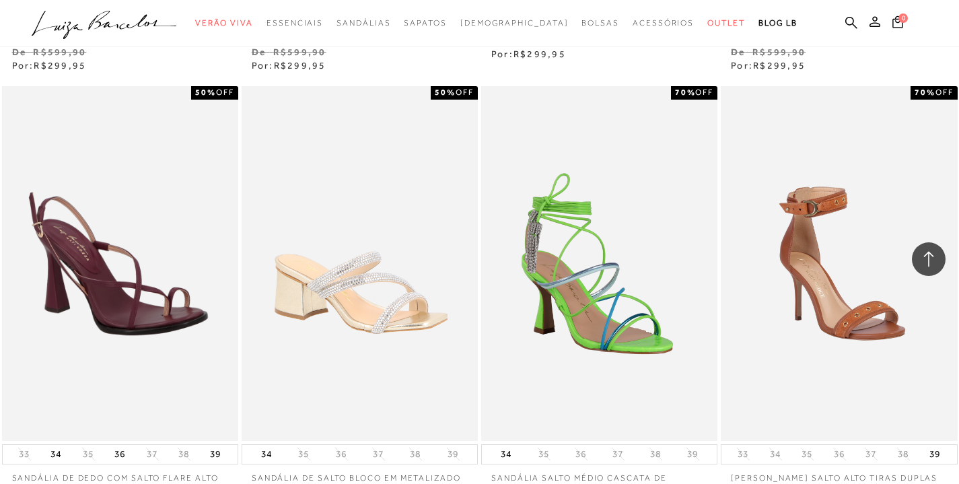
click at [465, 464] on p "SANDÁLIA DE SALTO BLOCO EM METALIZADO DOURADO COM CRISTAIS" at bounding box center [360, 479] width 236 height 31
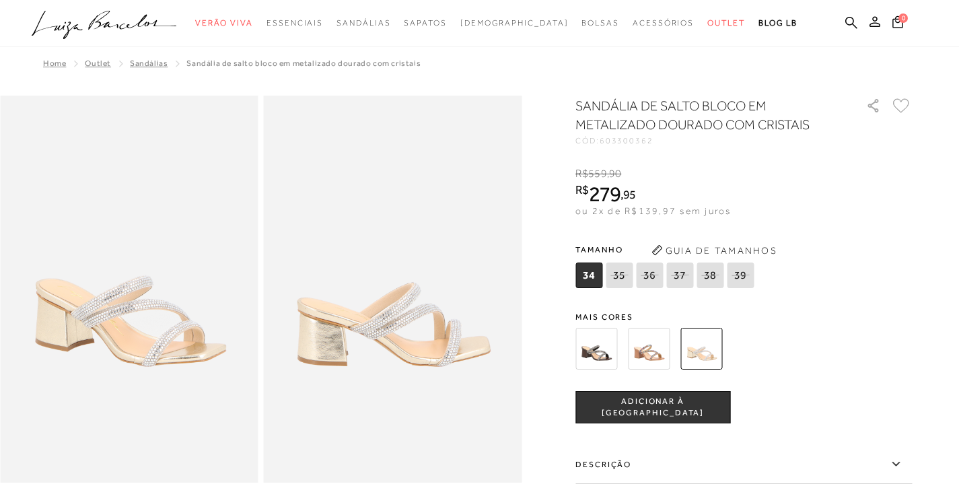
scroll to position [1677, 0]
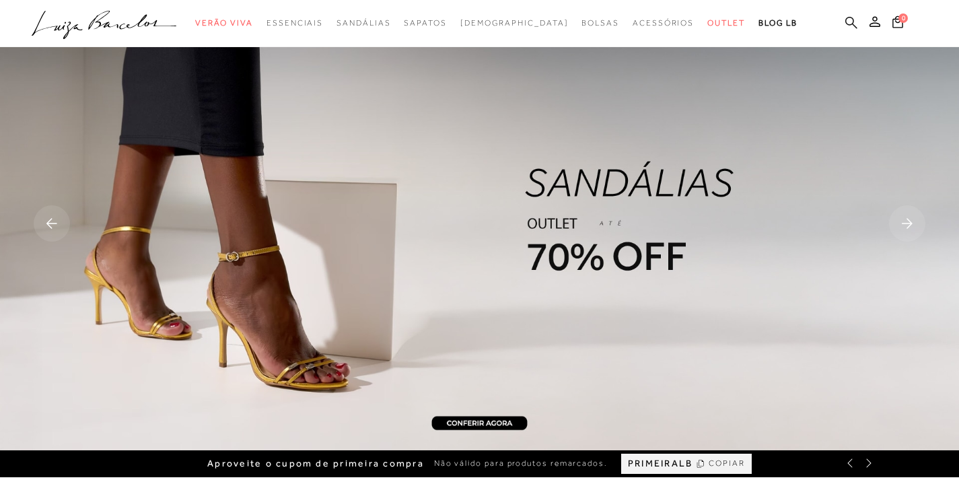
click at [854, 26] on icon at bounding box center [851, 22] width 12 height 13
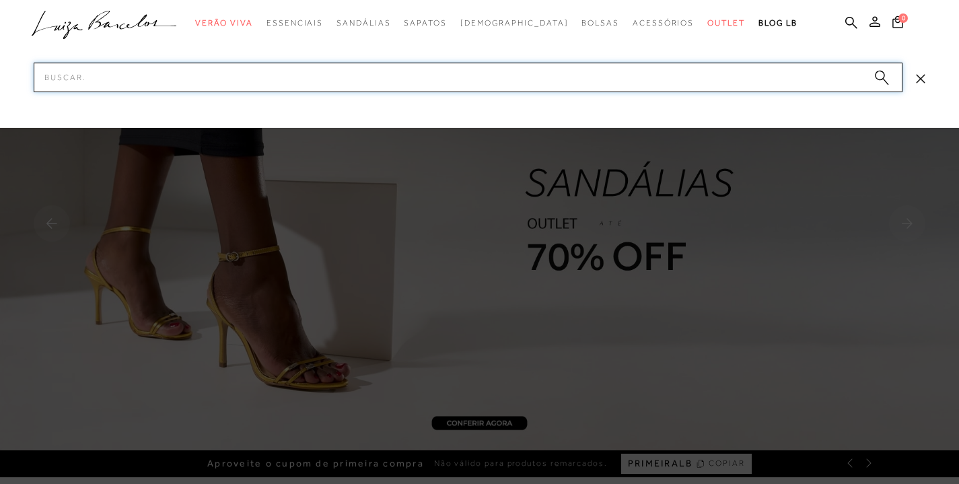
click at [596, 77] on input "Pesquisar" at bounding box center [468, 78] width 869 height 30
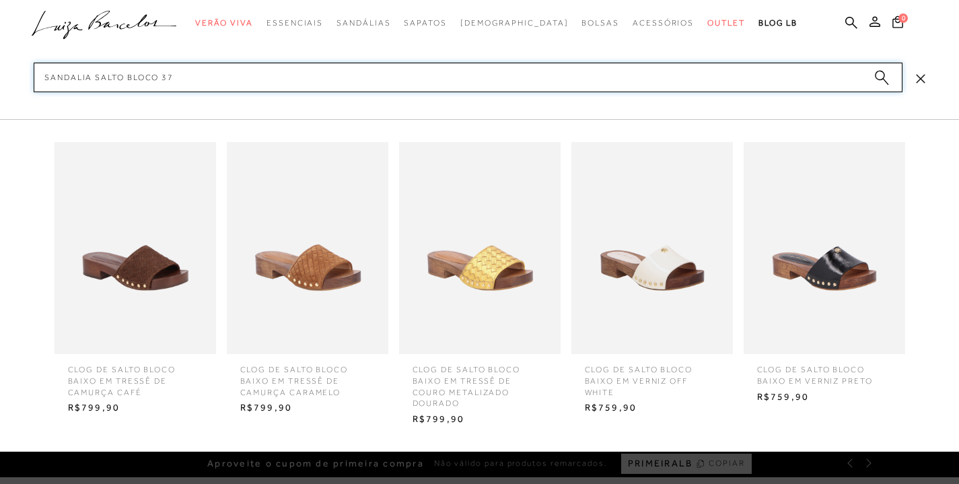
type input "sandalia salto bloco 37"
click at [886, 81] on icon "submit" at bounding box center [885, 82] width 5 height 6
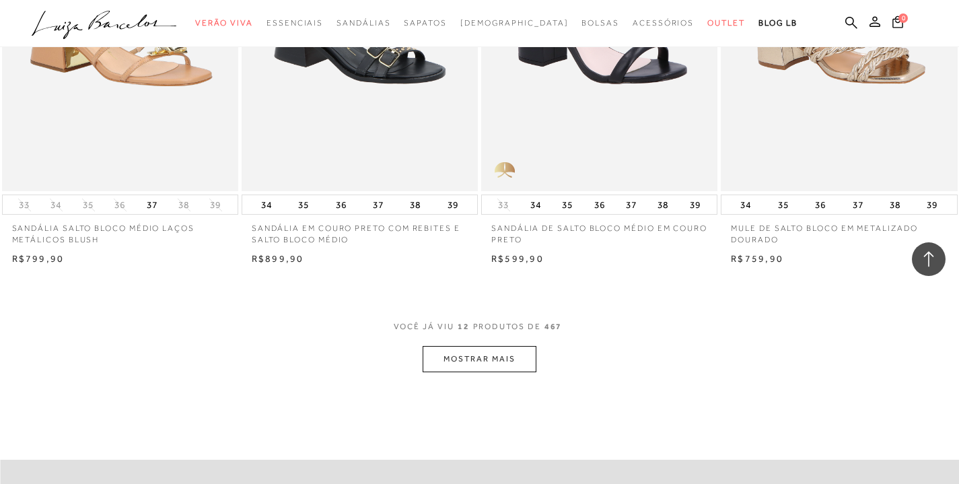
scroll to position [1265, 0]
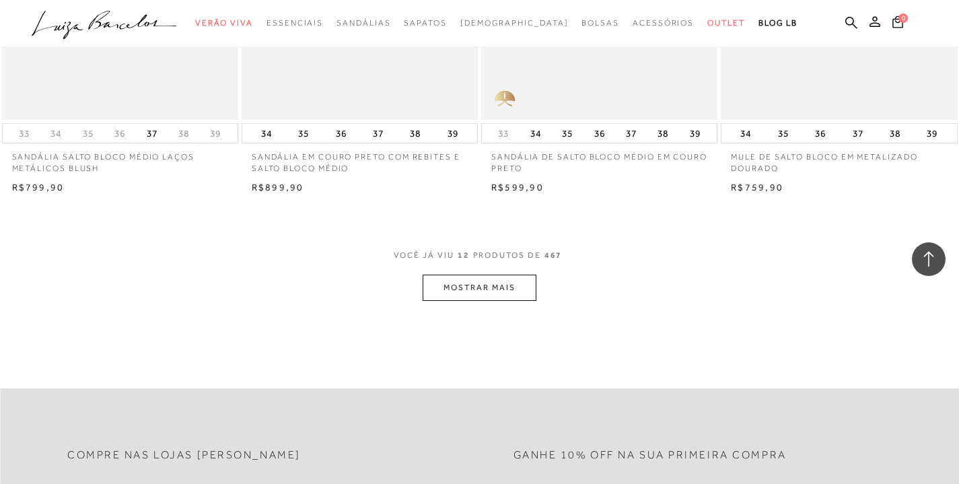
click at [498, 284] on button "MOSTRAR MAIS" at bounding box center [479, 288] width 113 height 26
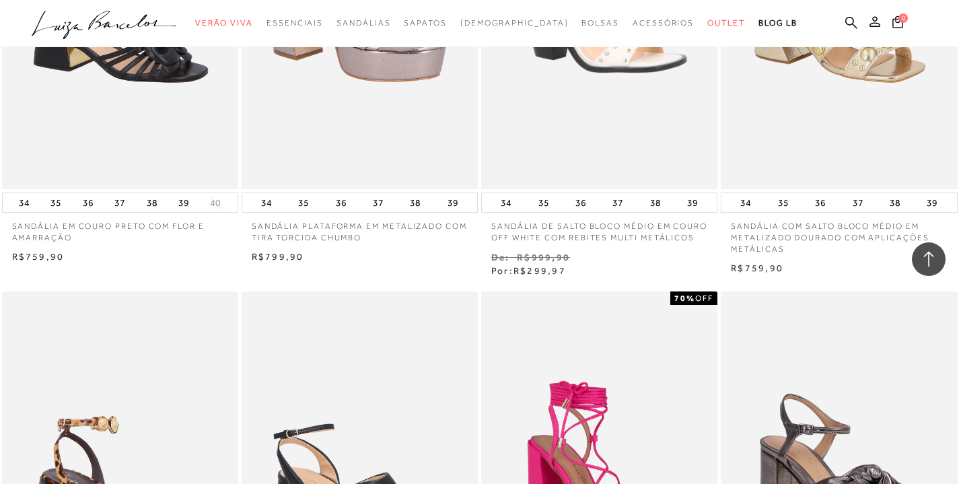
scroll to position [2533, 0]
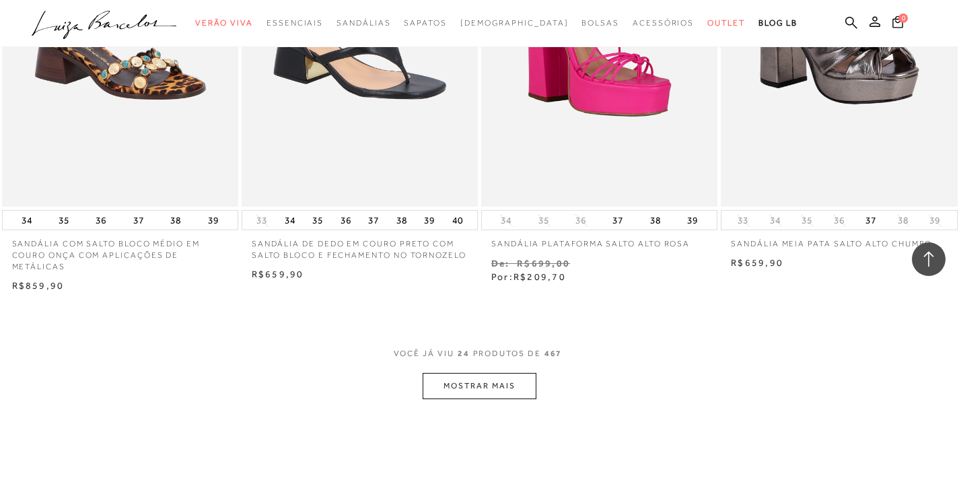
click at [522, 396] on button "MOSTRAR MAIS" at bounding box center [479, 386] width 113 height 26
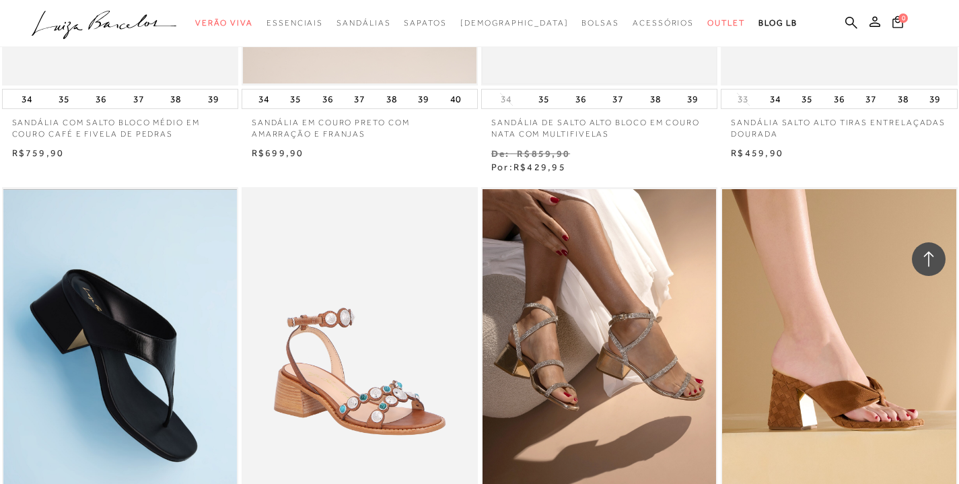
scroll to position [3981, 0]
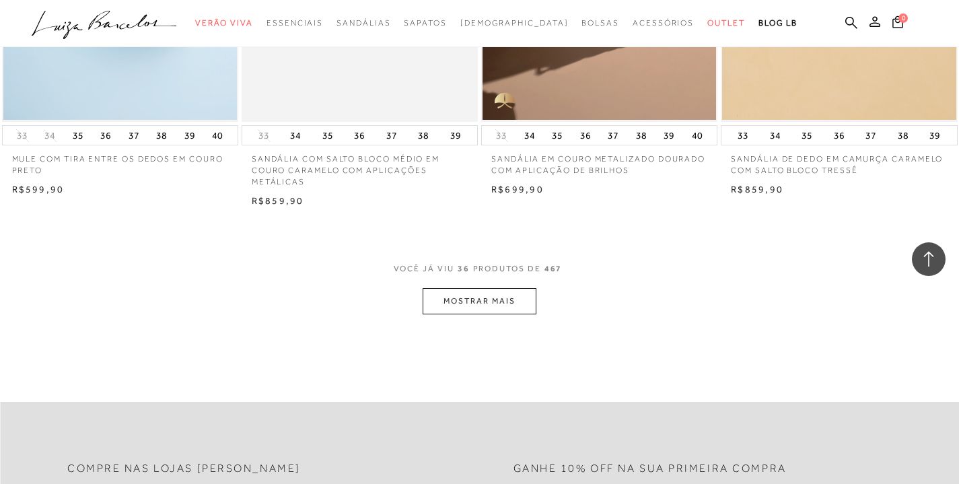
click at [507, 297] on button "MOSTRAR MAIS" at bounding box center [479, 301] width 113 height 26
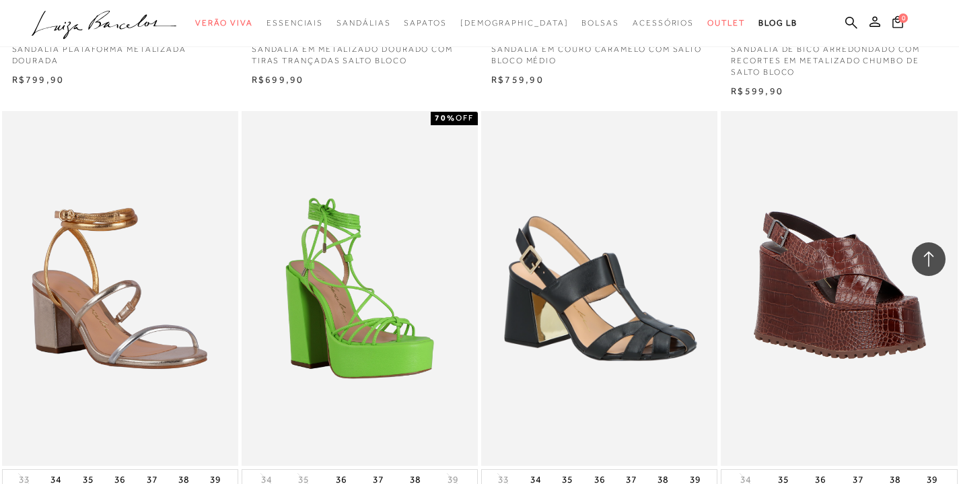
scroll to position [5219, 0]
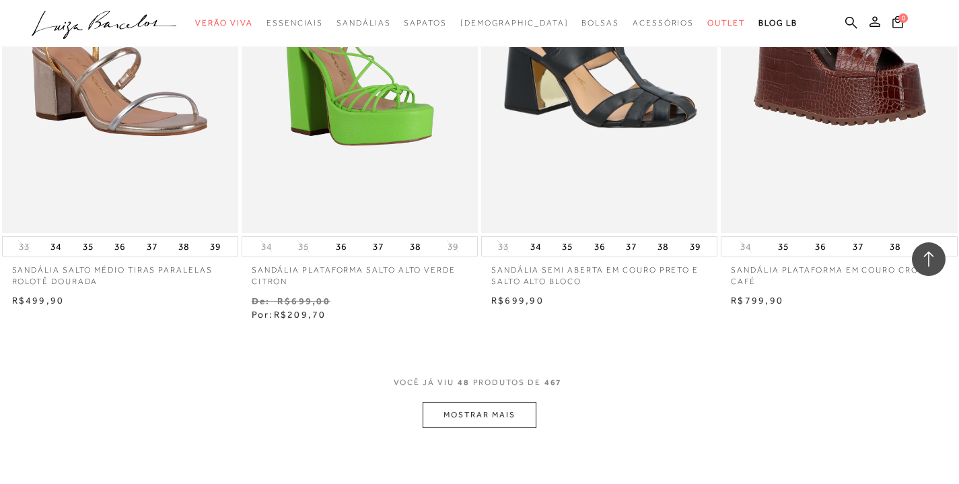
click at [516, 418] on button "MOSTRAR MAIS" at bounding box center [479, 415] width 113 height 26
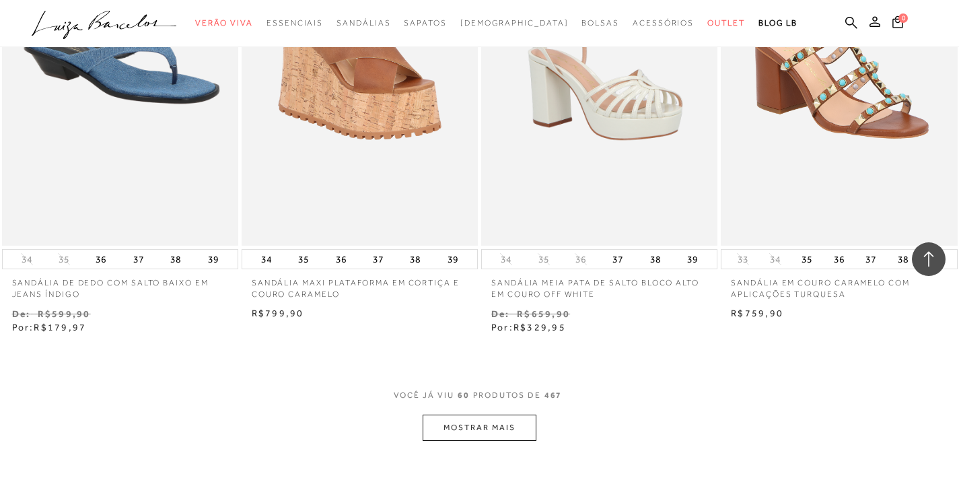
scroll to position [6624, 0]
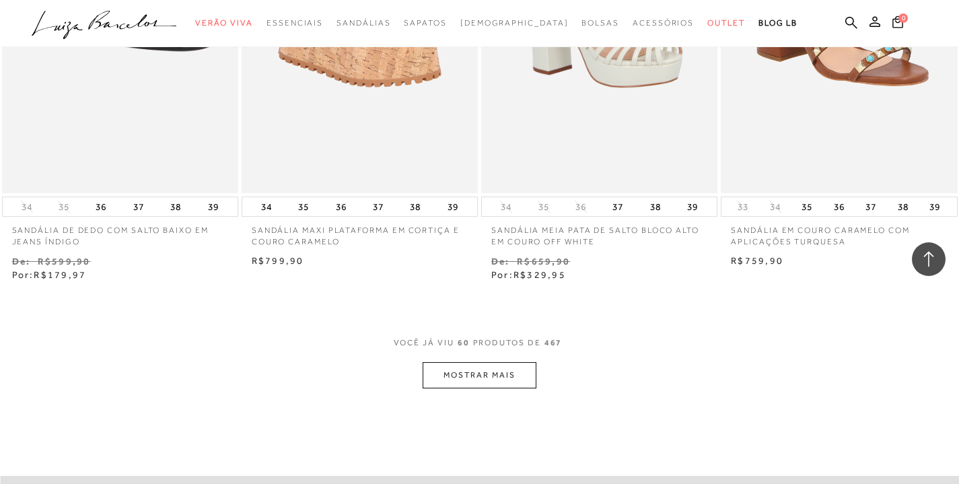
click at [526, 375] on button "MOSTRAR MAIS" at bounding box center [479, 375] width 113 height 26
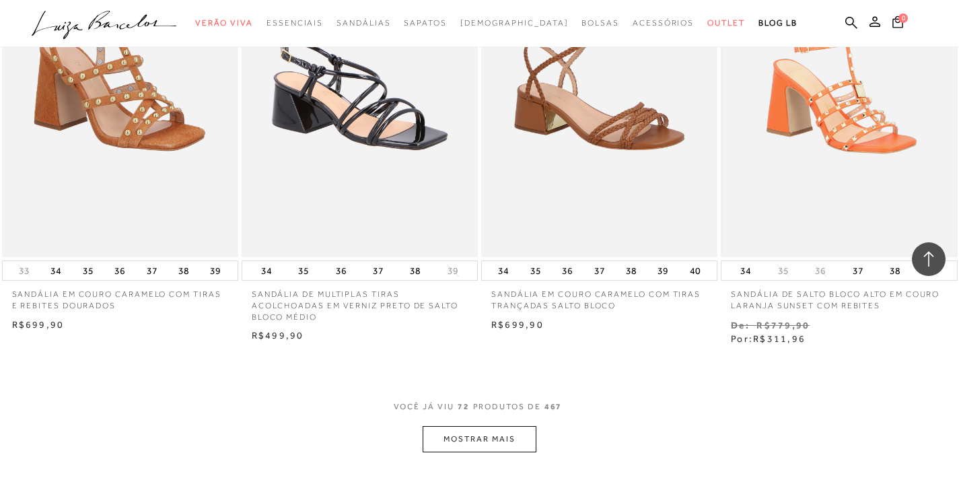
scroll to position [7946, 0]
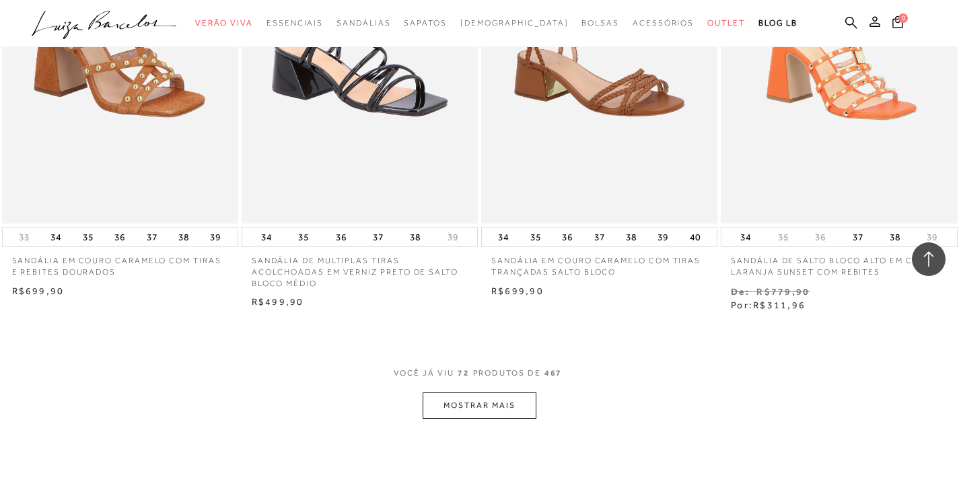
click at [503, 405] on button "MOSTRAR MAIS" at bounding box center [479, 405] width 113 height 26
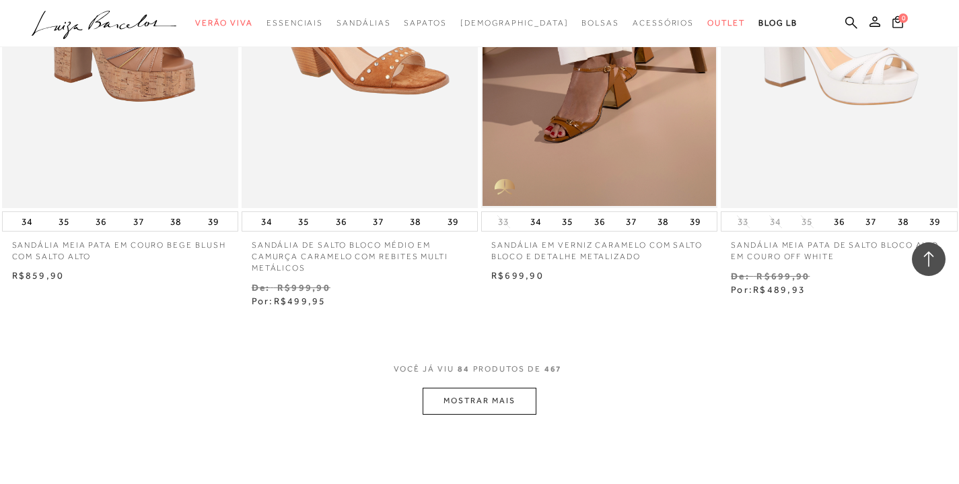
scroll to position [9386, 0]
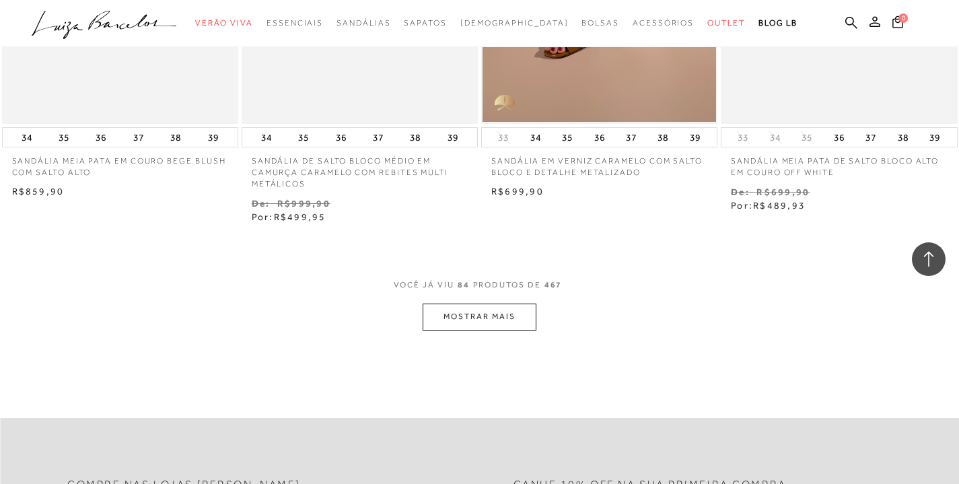
click at [508, 330] on button "MOSTRAR MAIS" at bounding box center [479, 316] width 113 height 26
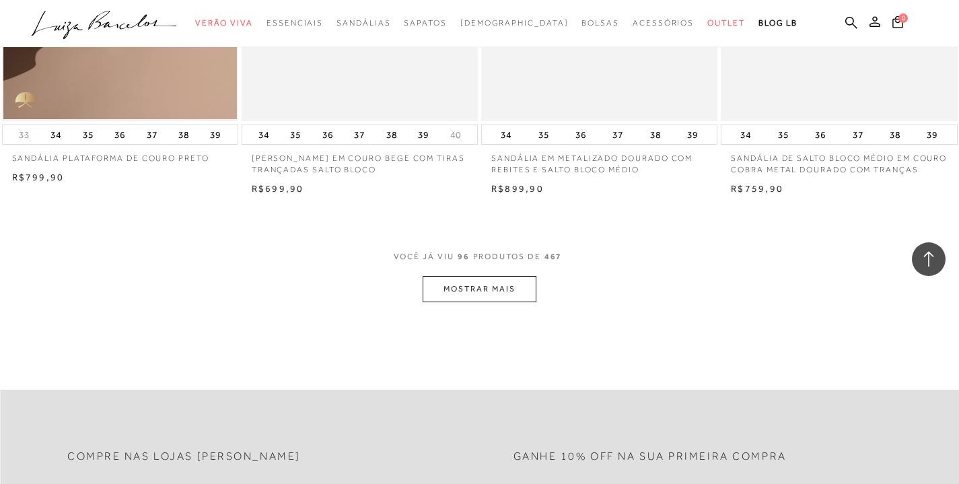
scroll to position [10874, 0]
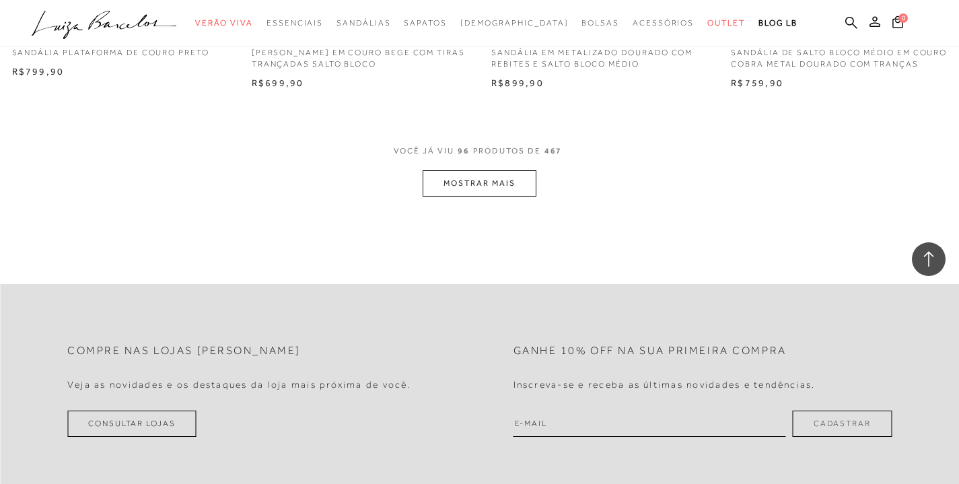
click at [515, 196] on button "MOSTRAR MAIS" at bounding box center [479, 183] width 113 height 26
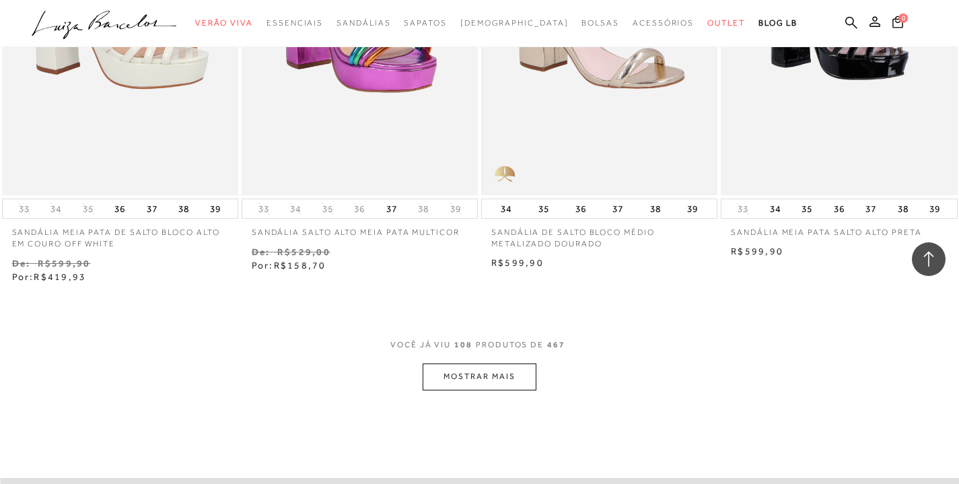
scroll to position [12191, 0]
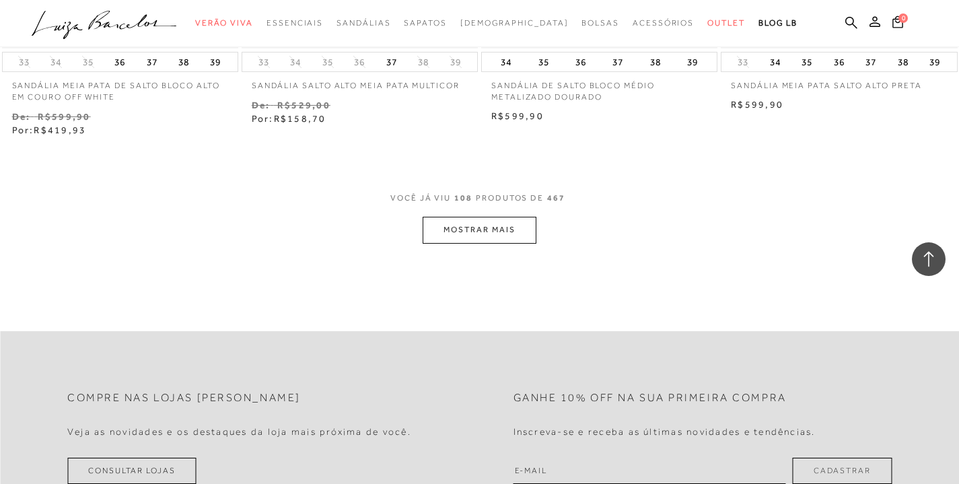
click at [517, 243] on button "MOSTRAR MAIS" at bounding box center [479, 230] width 113 height 26
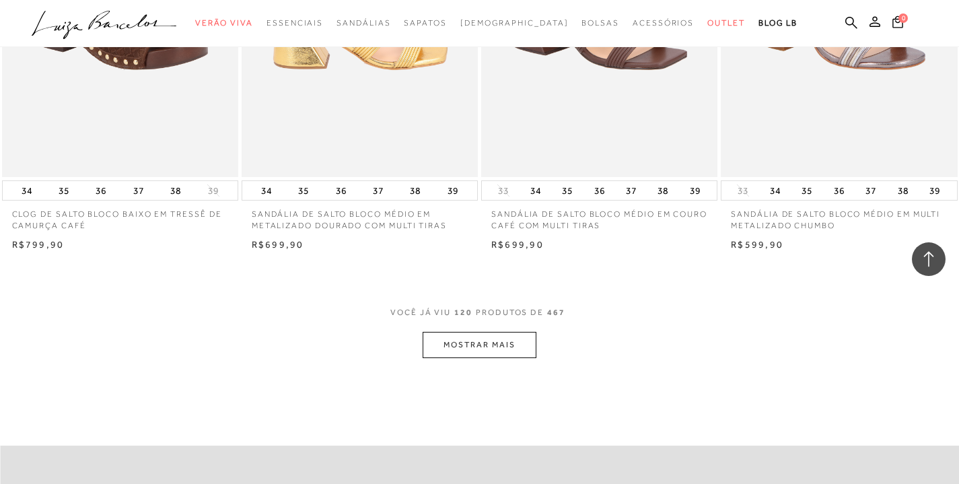
scroll to position [13404, 0]
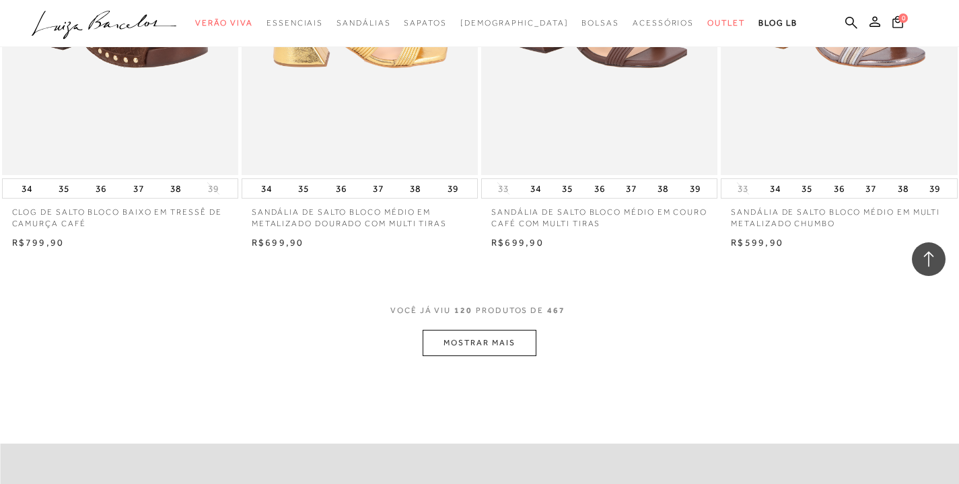
click at [491, 356] on button "MOSTRAR MAIS" at bounding box center [479, 343] width 113 height 26
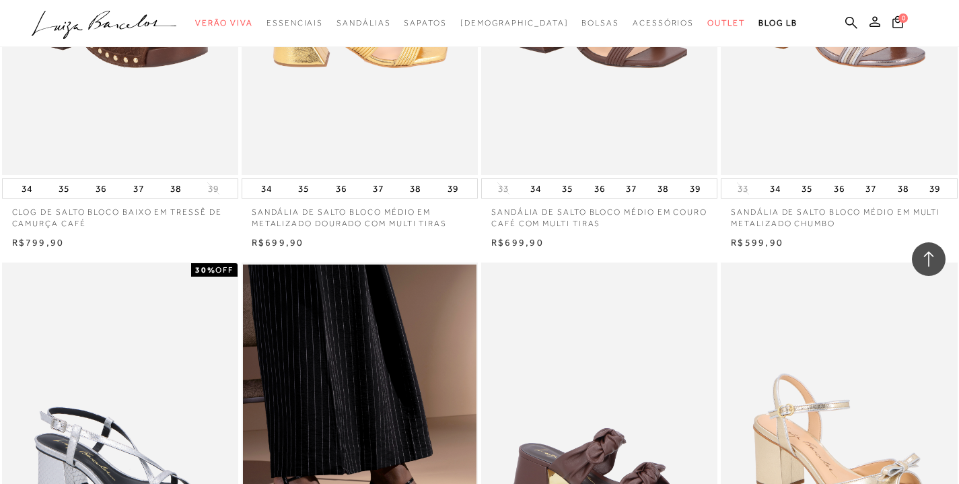
scroll to position [13636, 0]
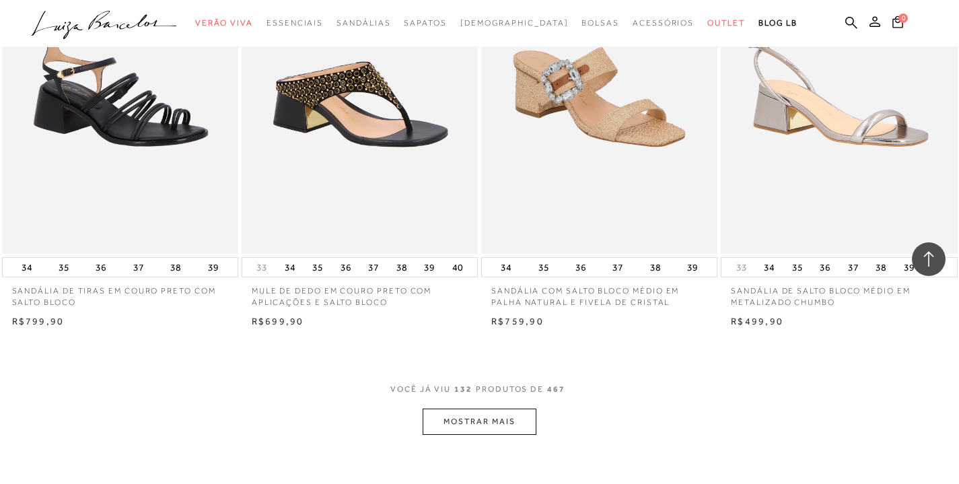
scroll to position [14939, 0]
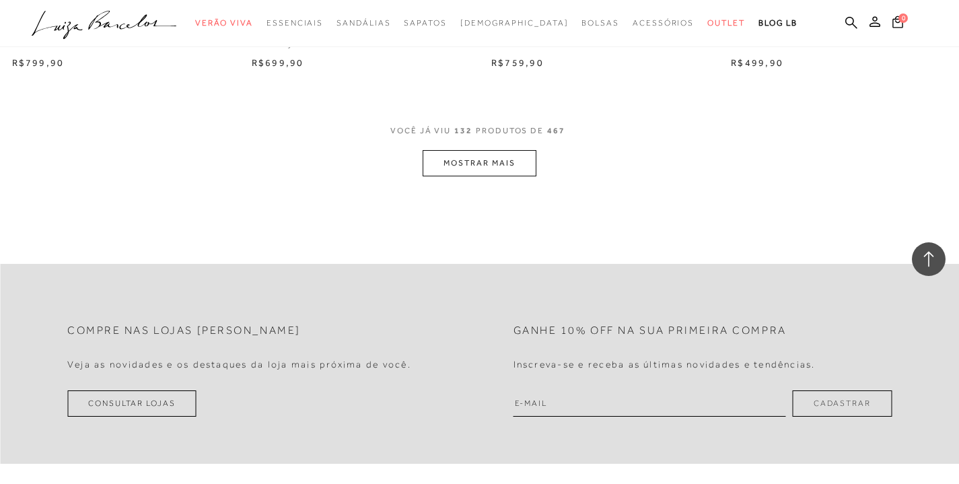
click at [515, 176] on button "MOSTRAR MAIS" at bounding box center [479, 163] width 113 height 26
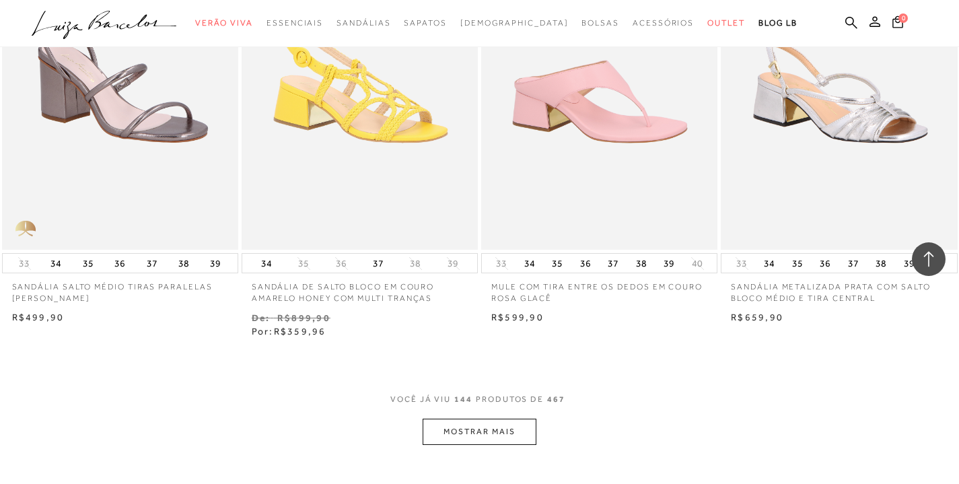
scroll to position [16171, 0]
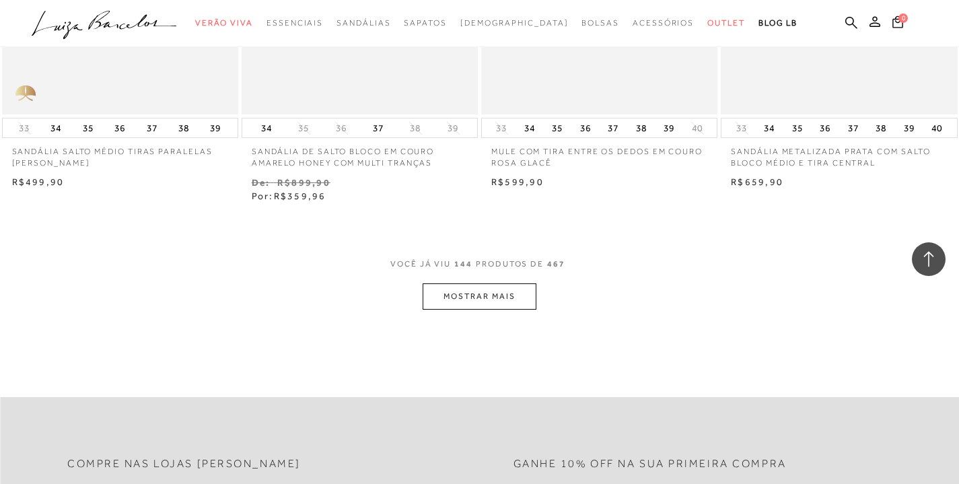
click at [509, 310] on button "MOSTRAR MAIS" at bounding box center [479, 296] width 113 height 26
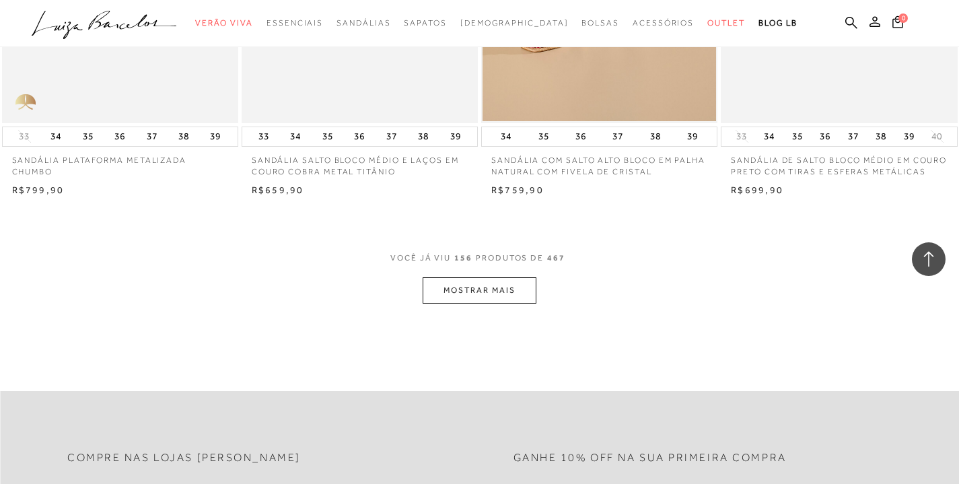
scroll to position [17714, 0]
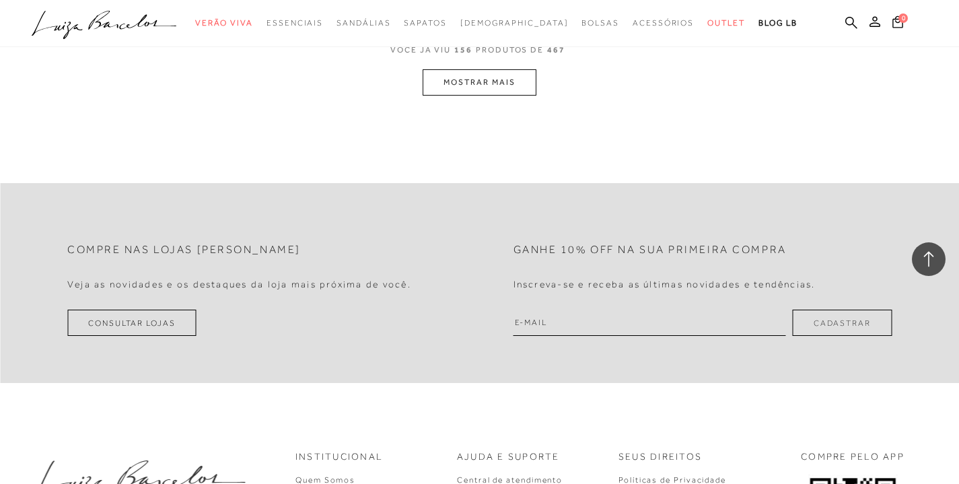
click at [505, 96] on button "MOSTRAR MAIS" at bounding box center [479, 82] width 113 height 26
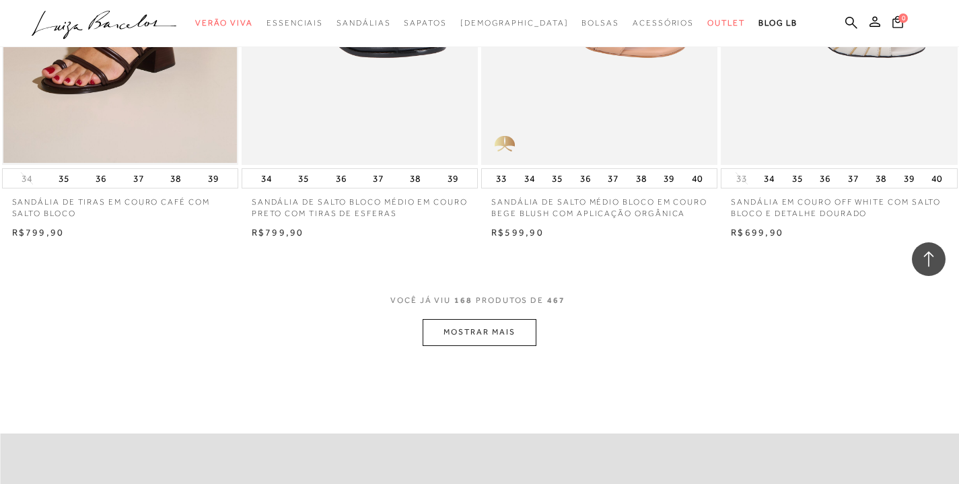
scroll to position [18799, 0]
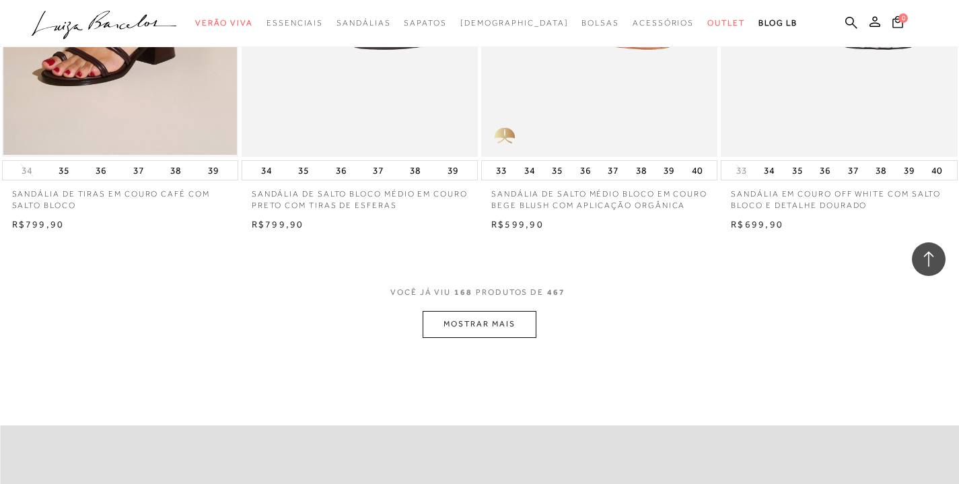
click at [516, 337] on button "MOSTRAR MAIS" at bounding box center [479, 324] width 113 height 26
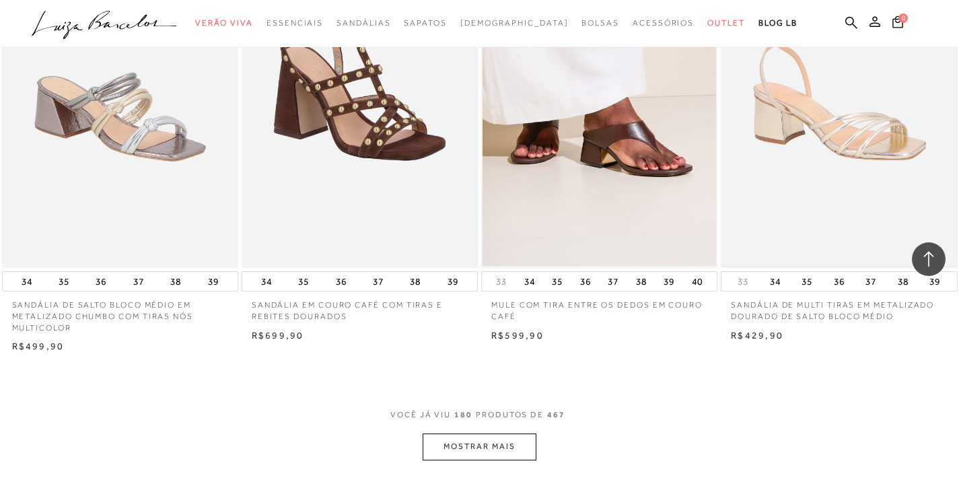
scroll to position [20142, 0]
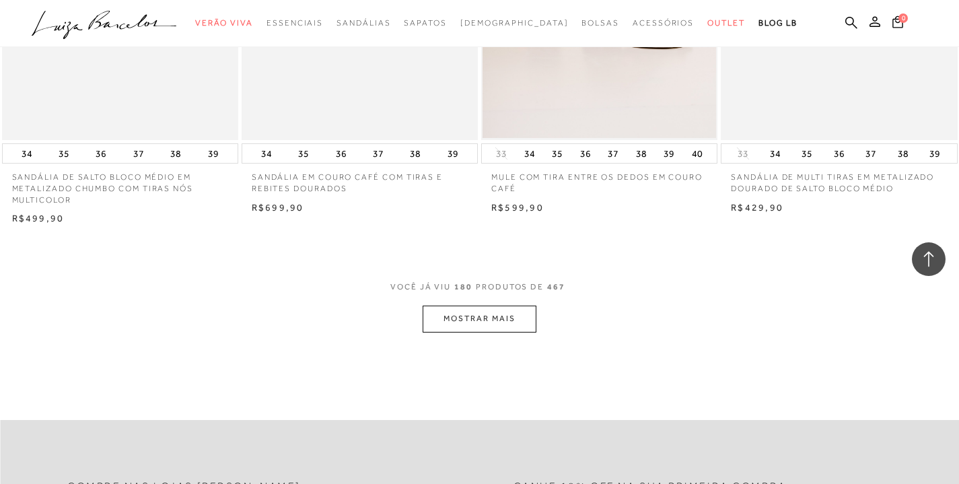
click at [519, 332] on button "MOSTRAR MAIS" at bounding box center [479, 318] width 113 height 26
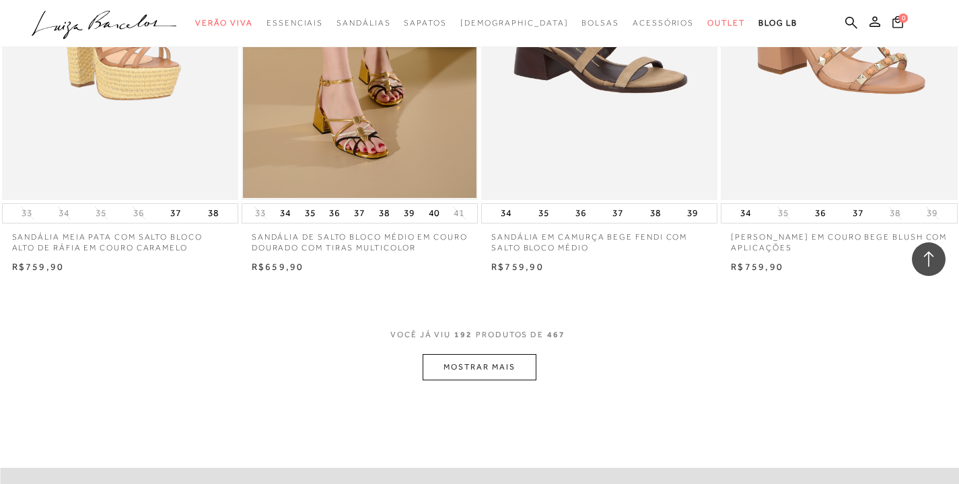
scroll to position [21485, 0]
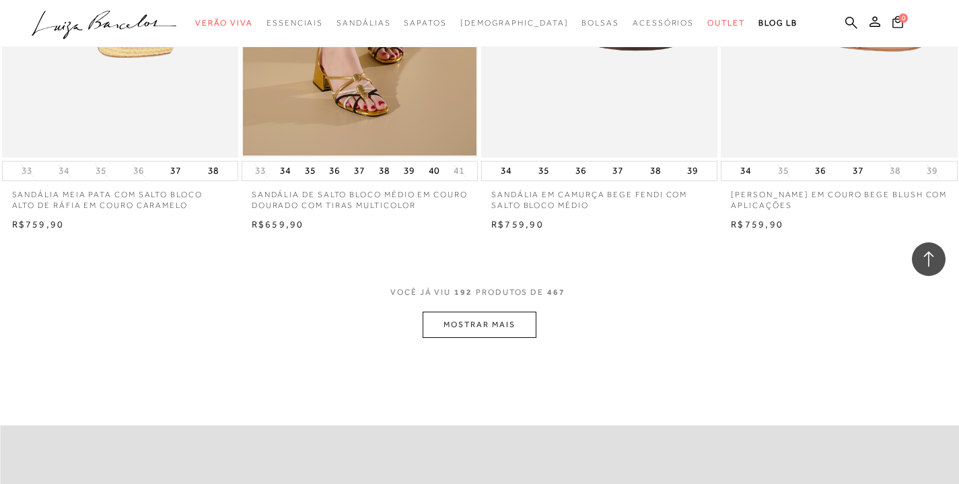
click at [511, 338] on button "MOSTRAR MAIS" at bounding box center [479, 325] width 113 height 26
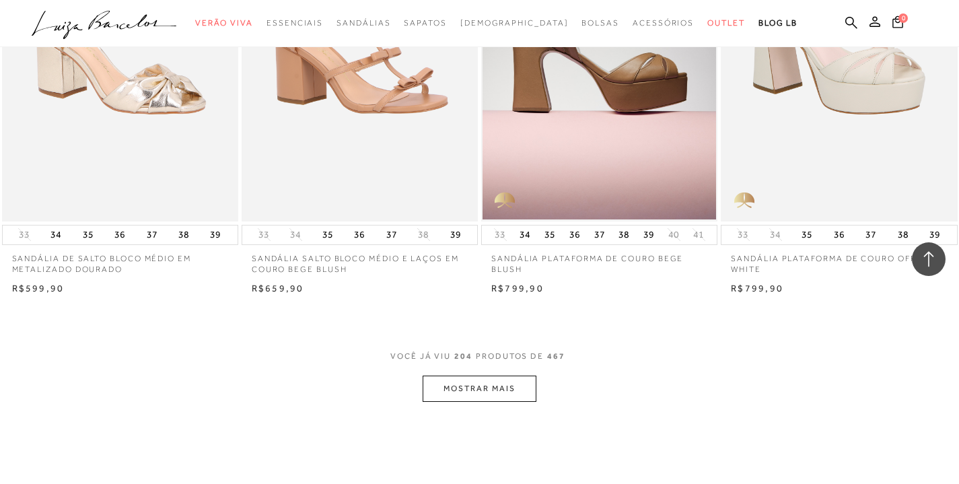
scroll to position [22788, 0]
click at [511, 401] on button "MOSTRAR MAIS" at bounding box center [479, 388] width 113 height 26
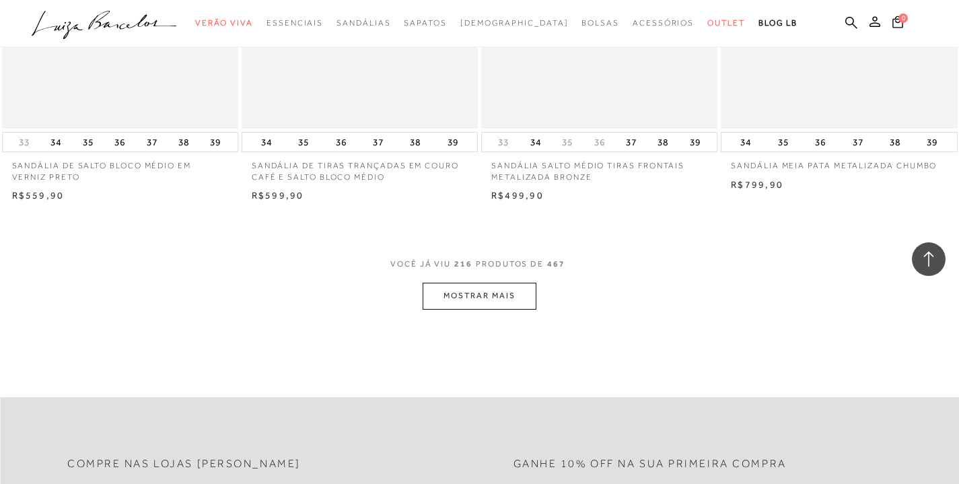
scroll to position [24324, 0]
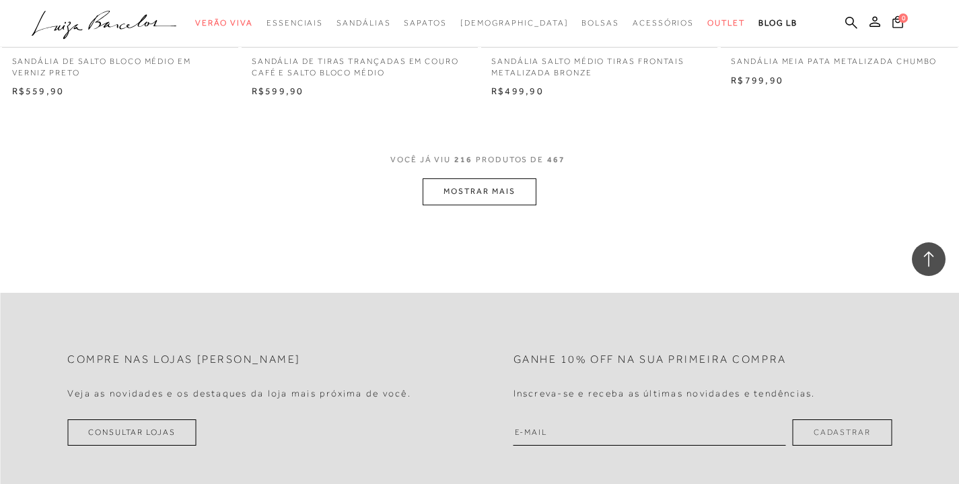
click at [505, 205] on button "MOSTRAR MAIS" at bounding box center [479, 191] width 113 height 26
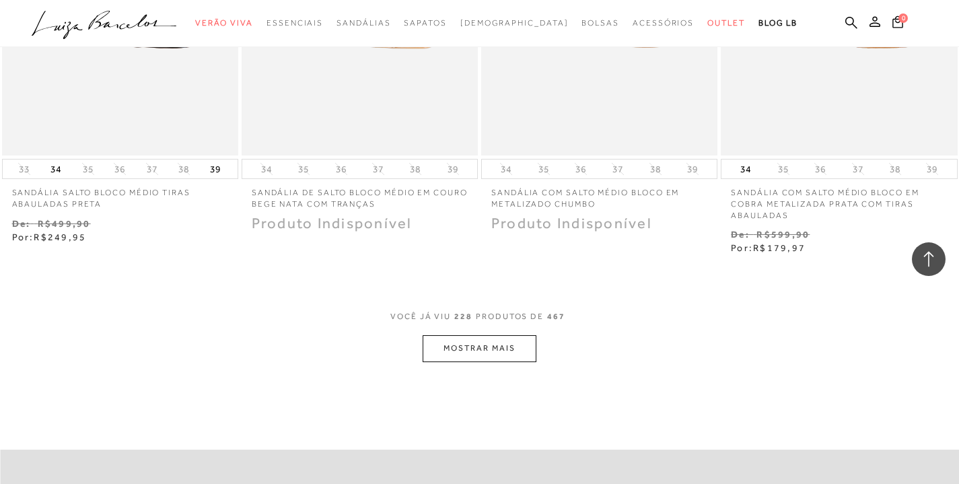
scroll to position [25600, 0]
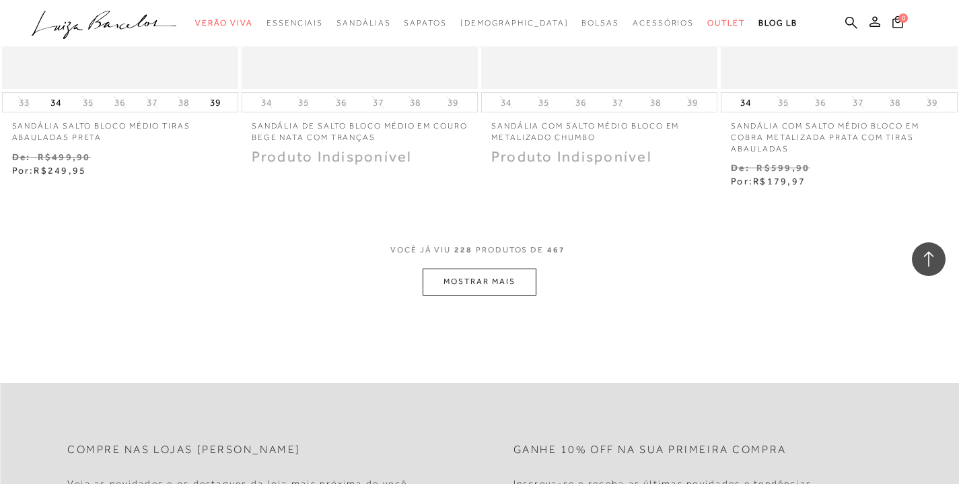
click at [519, 295] on button "MOSTRAR MAIS" at bounding box center [479, 281] width 113 height 26
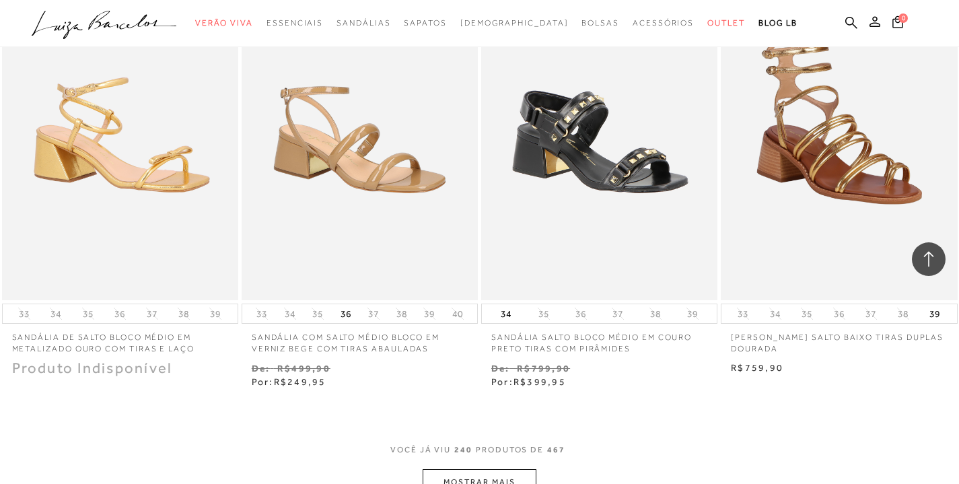
scroll to position [26895, 0]
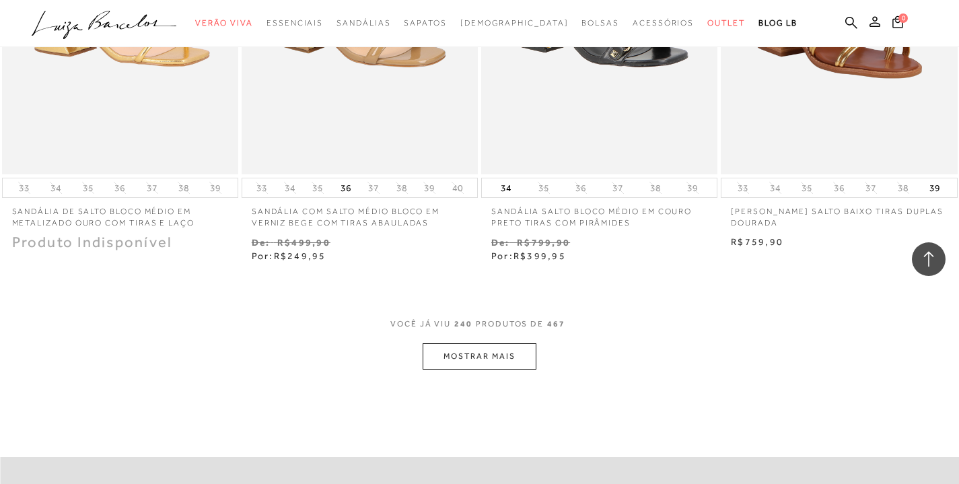
click at [517, 369] on button "MOSTRAR MAIS" at bounding box center [479, 356] width 113 height 26
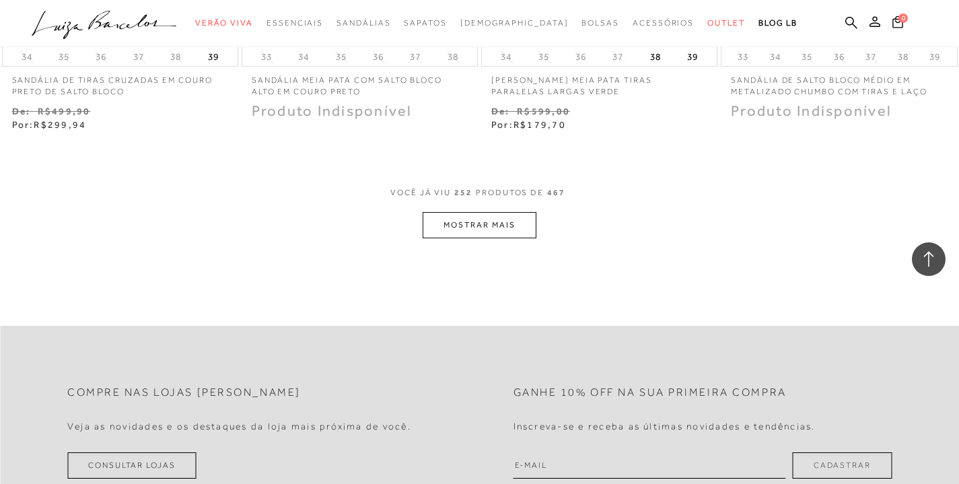
scroll to position [28556, 0]
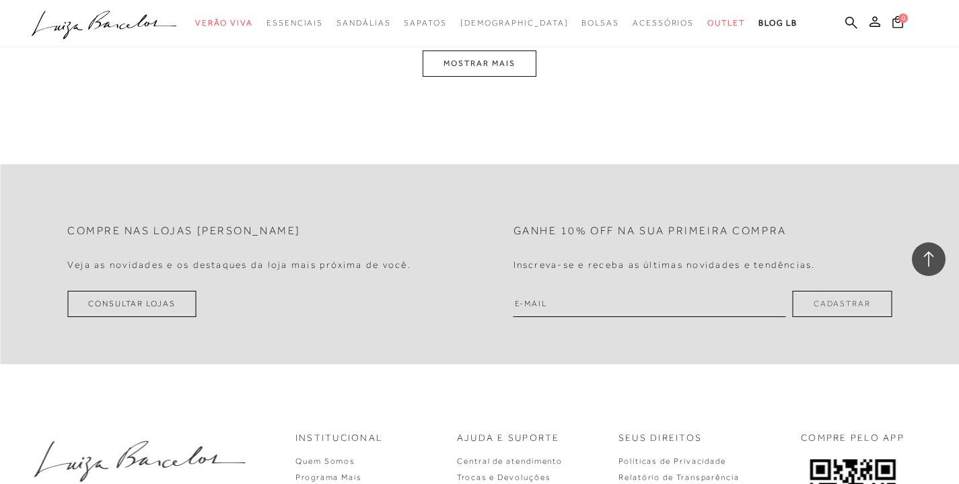
click at [470, 77] on button "MOSTRAR MAIS" at bounding box center [479, 63] width 113 height 26
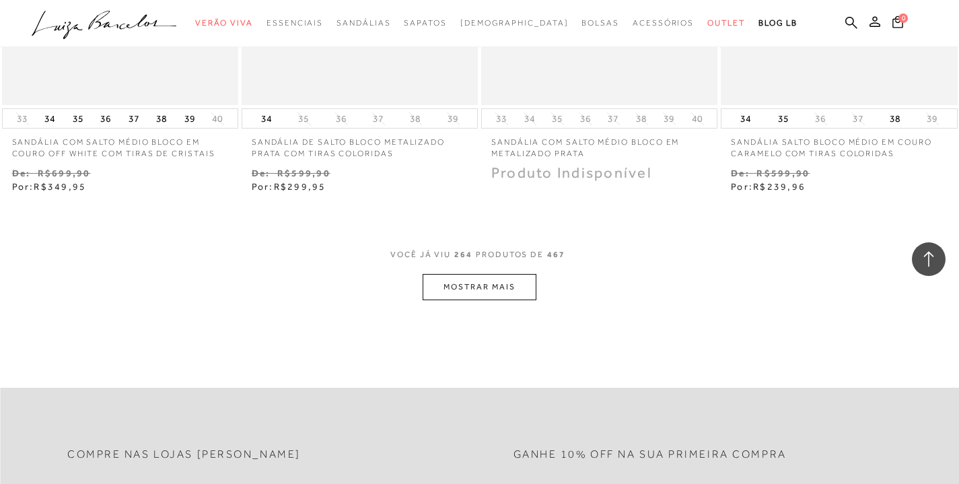
scroll to position [29730, 0]
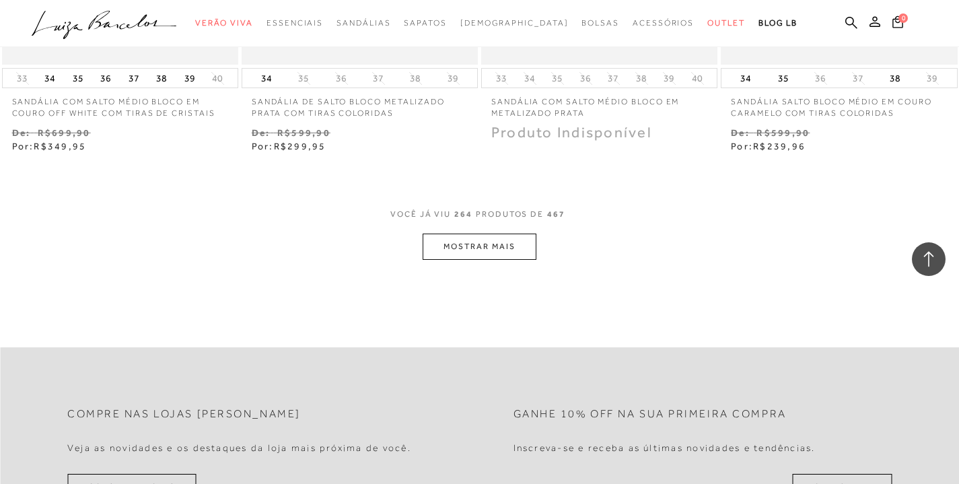
click at [517, 260] on button "MOSTRAR MAIS" at bounding box center [479, 246] width 113 height 26
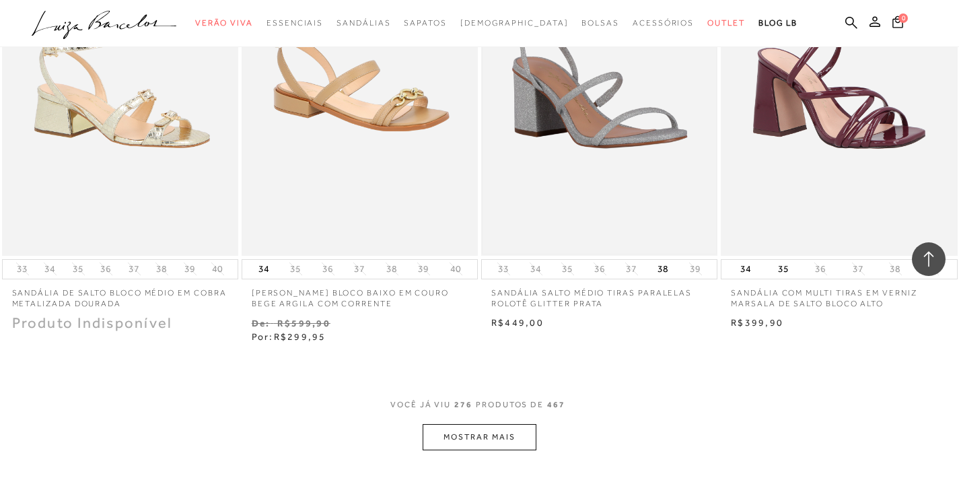
scroll to position [31115, 0]
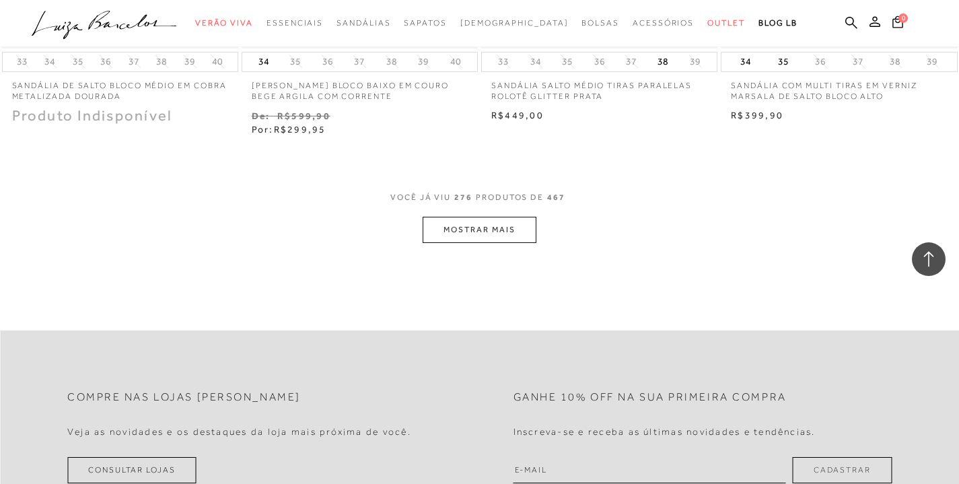
click at [524, 243] on button "MOSTRAR MAIS" at bounding box center [479, 230] width 113 height 26
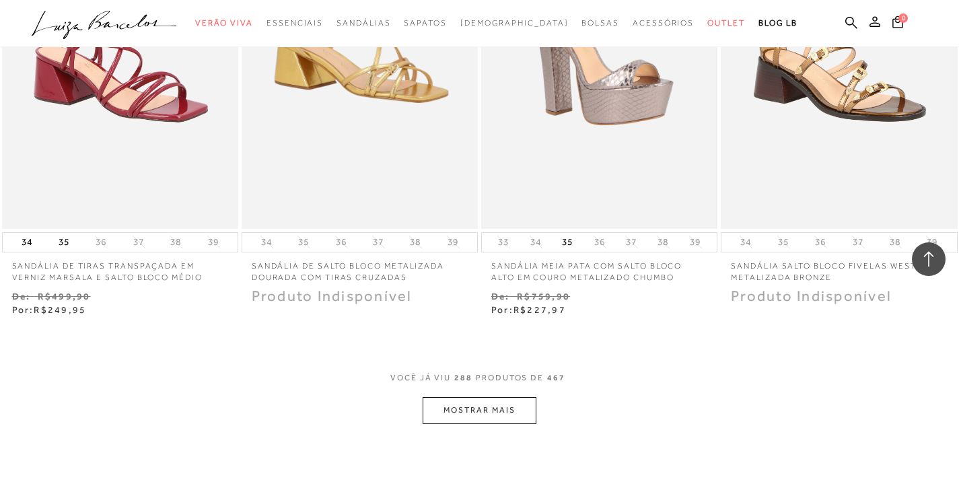
scroll to position [32386, 0]
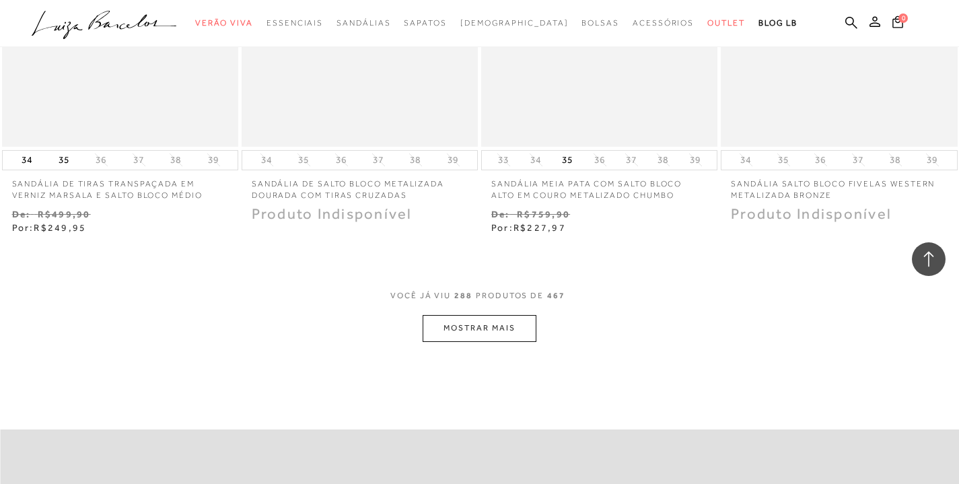
click at [514, 341] on button "MOSTRAR MAIS" at bounding box center [479, 328] width 113 height 26
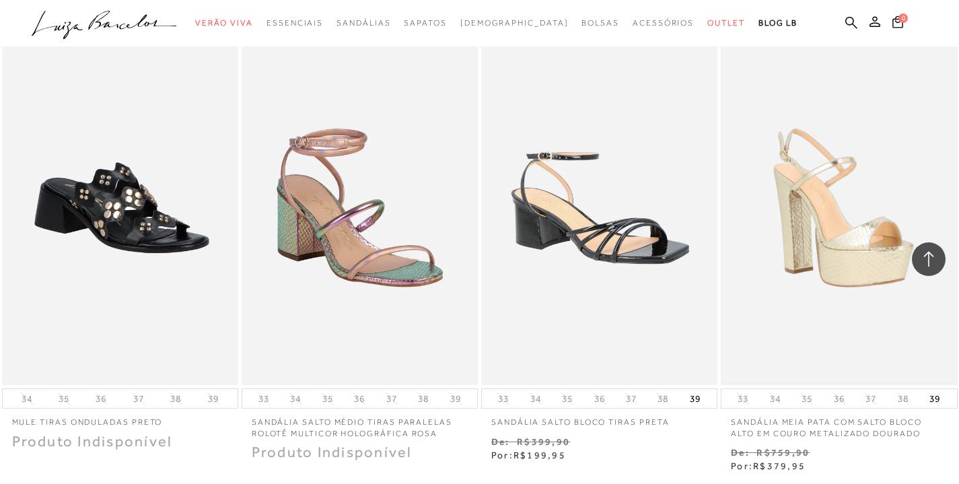
scroll to position [32692, 0]
